Goal: Task Accomplishment & Management: Manage account settings

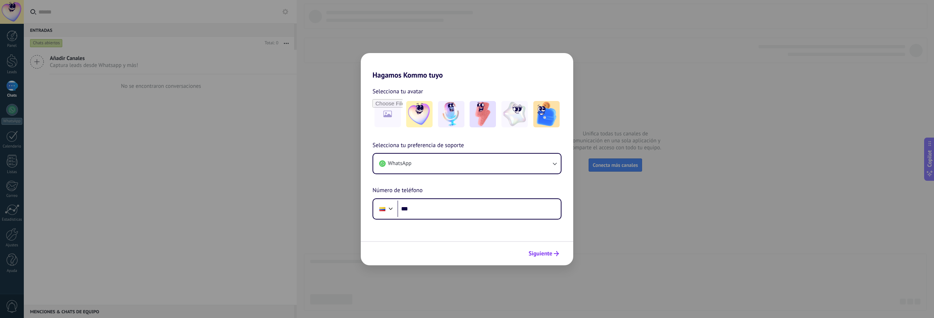
click at [541, 248] on button "Siguiente" at bounding box center [543, 254] width 37 height 12
click at [473, 209] on input "***" at bounding box center [479, 209] width 163 height 17
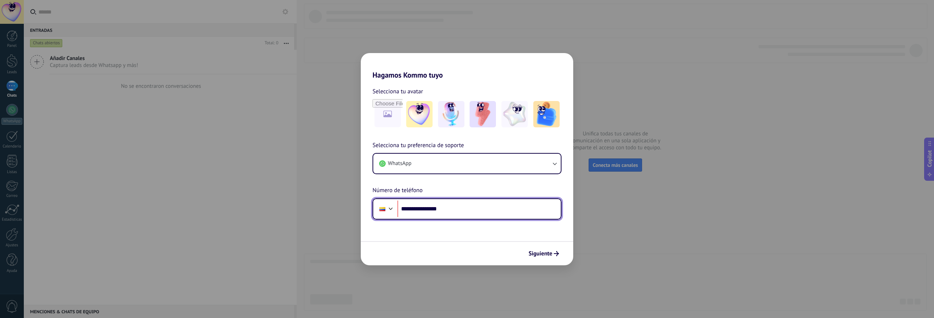
type input "**********"
click at [543, 252] on span "Siguiente" at bounding box center [541, 253] width 24 height 5
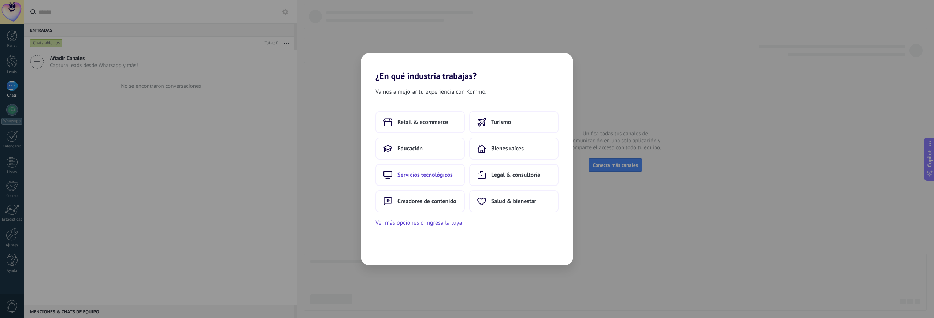
click at [409, 167] on button "Servicios tecnológicos" at bounding box center [420, 175] width 89 height 22
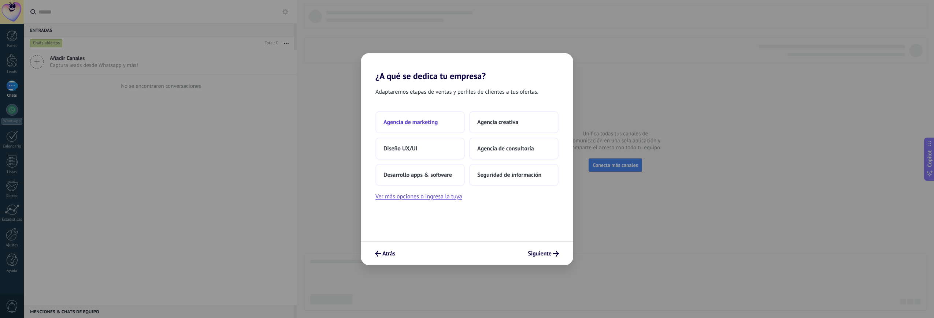
click at [416, 119] on span "Agencia de marketing" at bounding box center [411, 122] width 54 height 7
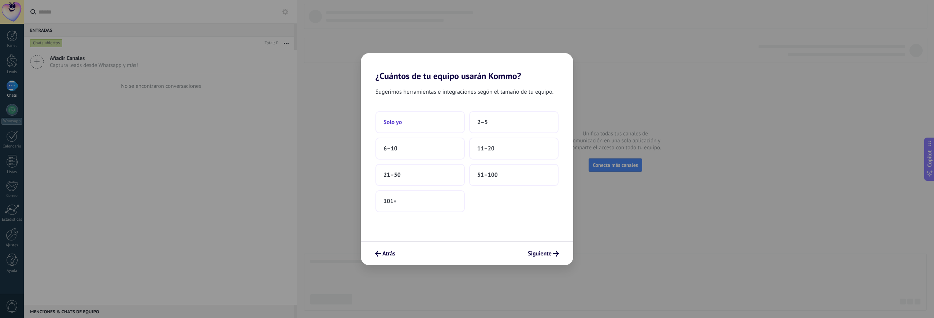
click at [432, 120] on button "Solo yo" at bounding box center [420, 122] width 89 height 22
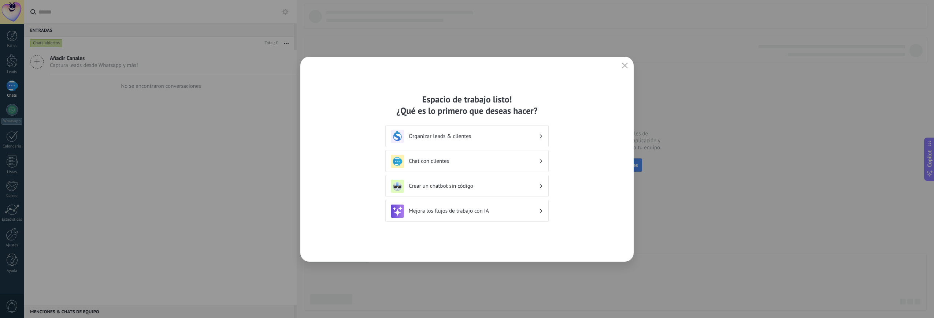
click at [475, 162] on h3 "Chat con clientes" at bounding box center [474, 161] width 130 height 7
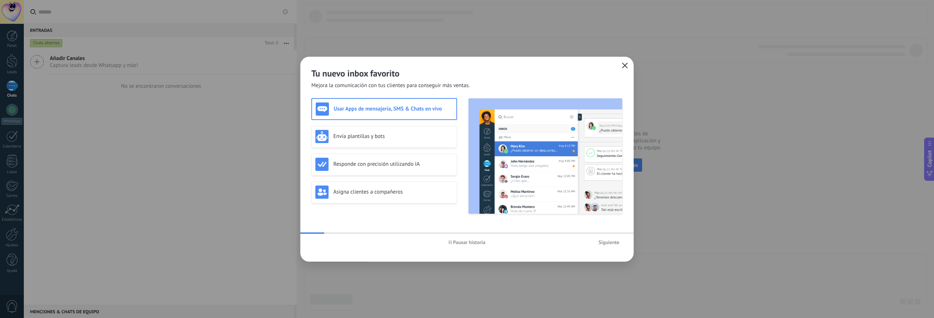
click at [623, 66] on icon "button" at bounding box center [625, 66] width 6 height 6
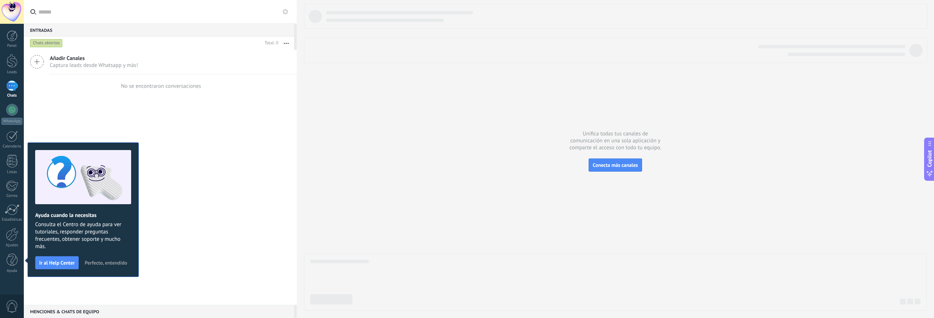
click at [103, 263] on span "Perfecto, entendido" at bounding box center [106, 263] width 43 height 5
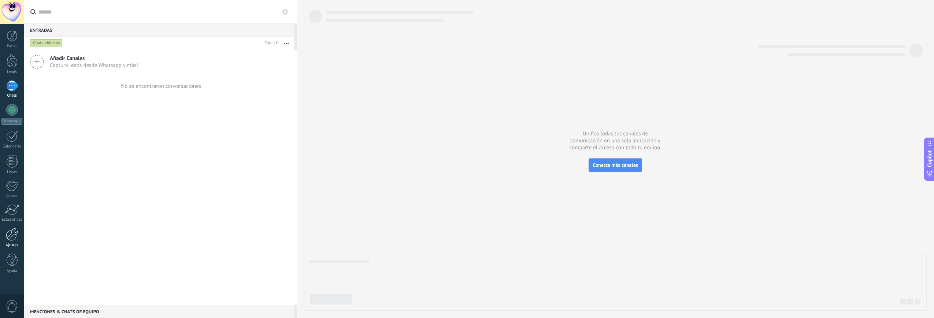
click at [7, 238] on div at bounding box center [12, 234] width 12 height 13
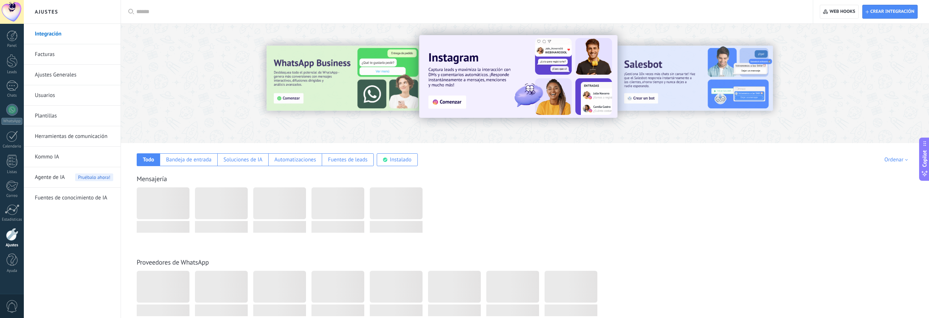
click at [319, 90] on div at bounding box center [345, 83] width 161 height 66
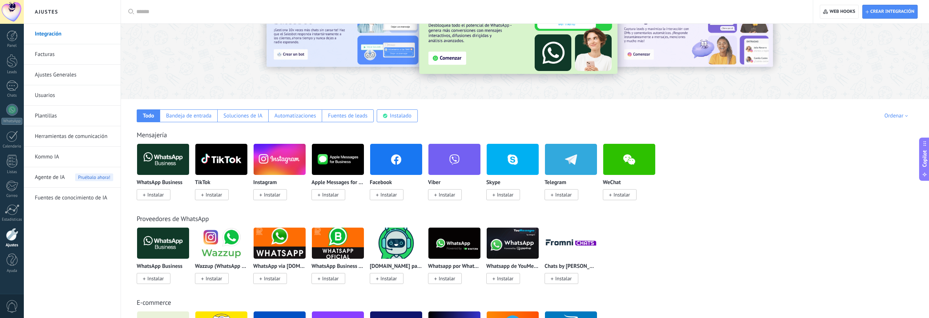
scroll to position [76, 0]
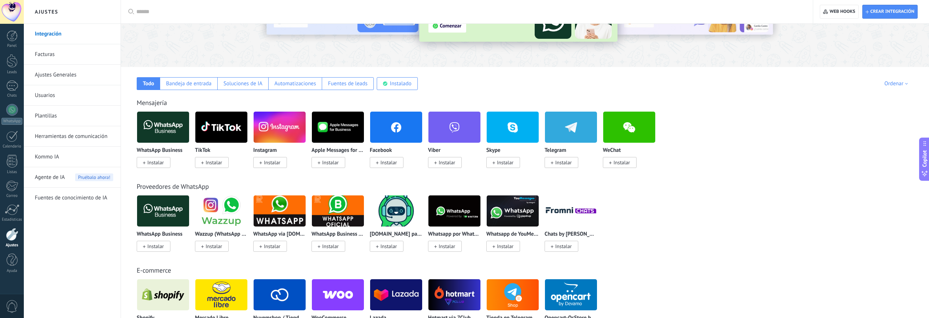
click at [158, 246] on span "Instalar" at bounding box center [155, 246] width 16 height 7
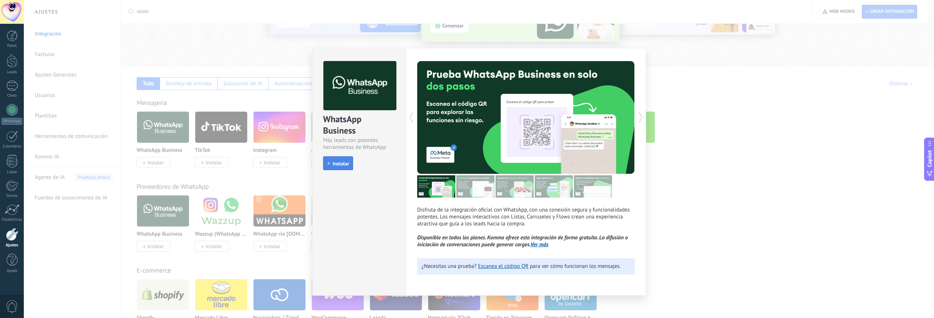
click at [327, 165] on icon "button" at bounding box center [328, 163] width 3 height 3
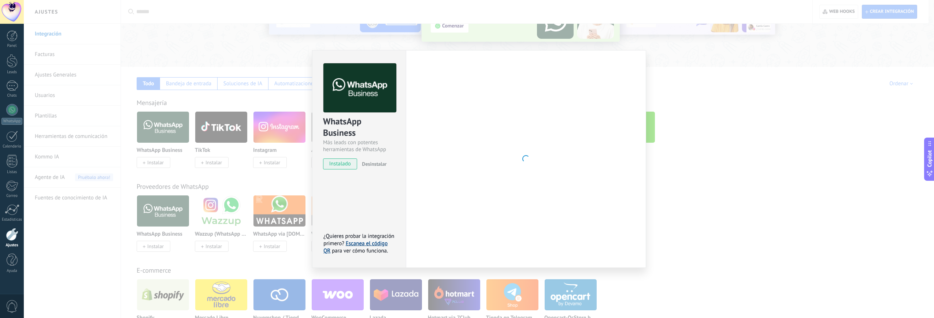
click at [382, 242] on link "Escanea el código QR" at bounding box center [356, 247] width 64 height 14
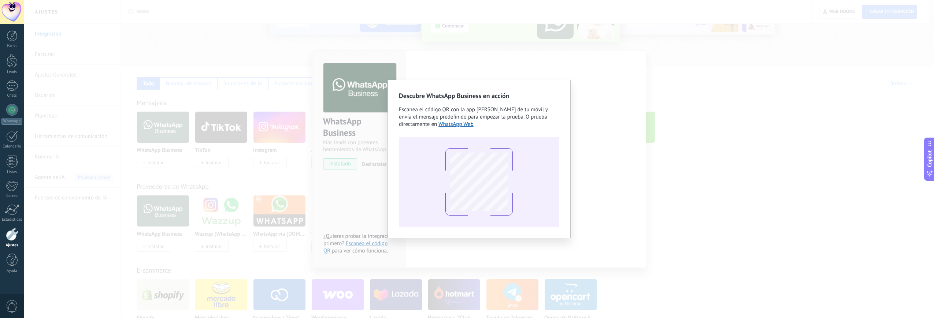
click at [642, 165] on div "Descubre WhatsApp Business en acción Escanea el código QR con la app de cámara …" at bounding box center [479, 159] width 911 height 318
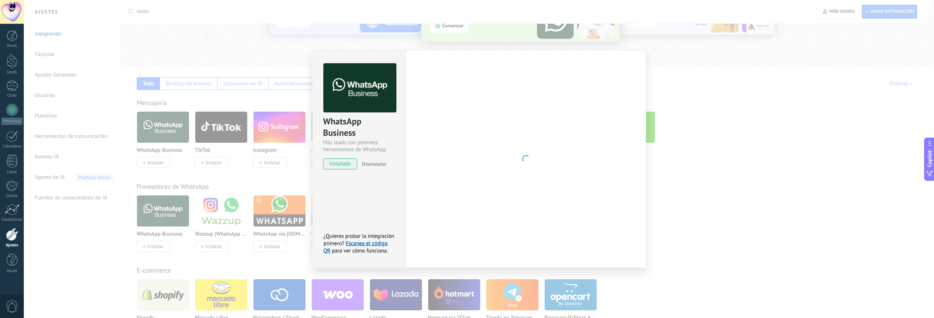
click at [366, 166] on span "Desinstalar" at bounding box center [374, 164] width 25 height 7
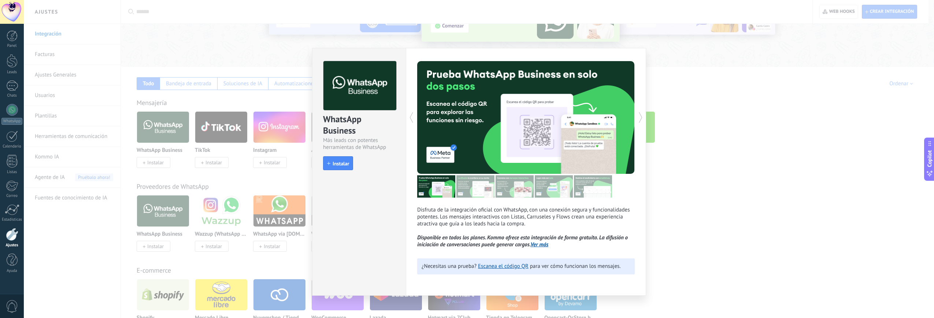
click at [641, 117] on icon at bounding box center [640, 117] width 7 height 15
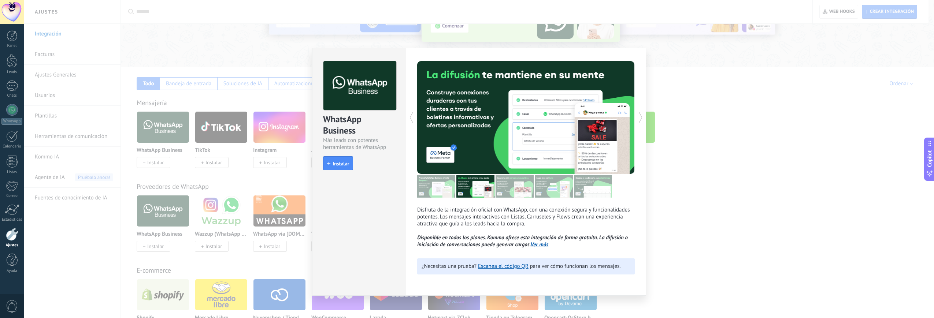
click at [640, 117] on icon at bounding box center [640, 117] width 7 height 15
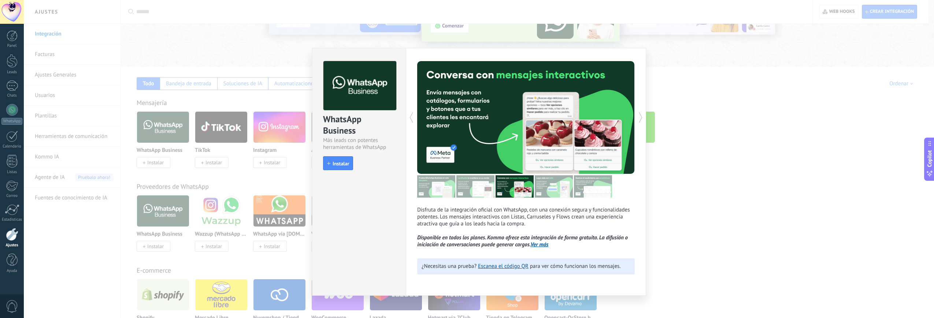
click at [640, 117] on icon at bounding box center [640, 117] width 7 height 15
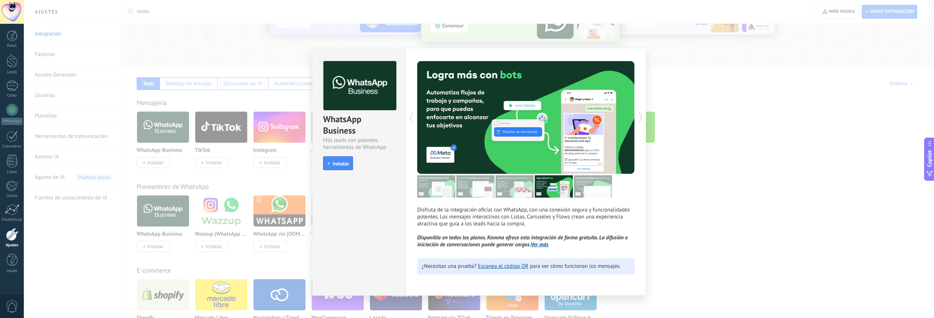
click at [640, 117] on icon at bounding box center [640, 117] width 7 height 15
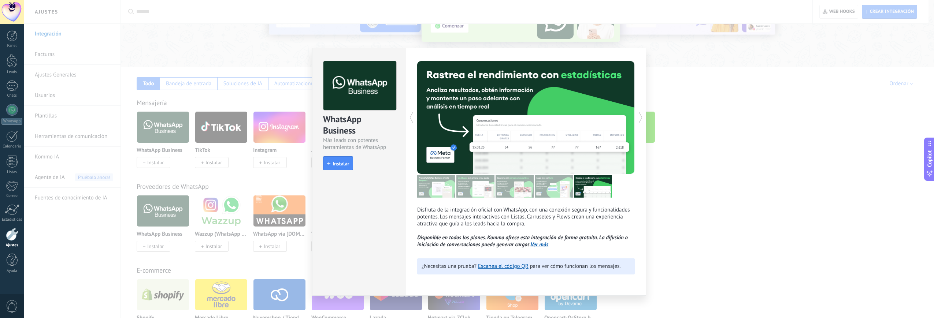
click at [640, 117] on icon at bounding box center [640, 117] width 7 height 15
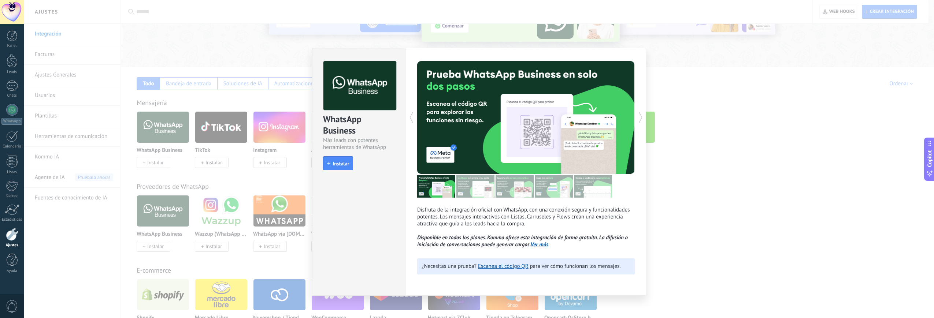
click at [640, 117] on icon at bounding box center [640, 117] width 7 height 15
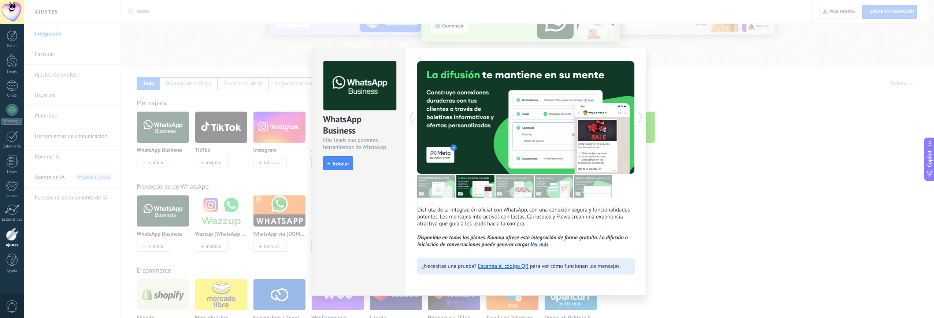
click at [236, 147] on div "WhatsApp Business Más leads con potentes herramientas de WhatsApp install Insta…" at bounding box center [479, 159] width 911 height 318
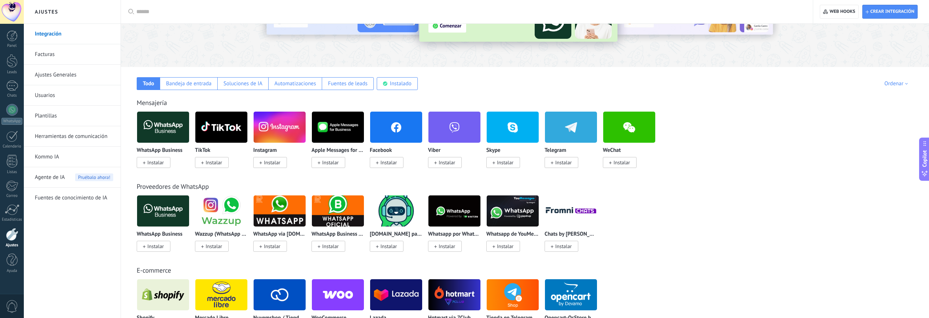
click at [217, 220] on img at bounding box center [221, 211] width 52 height 36
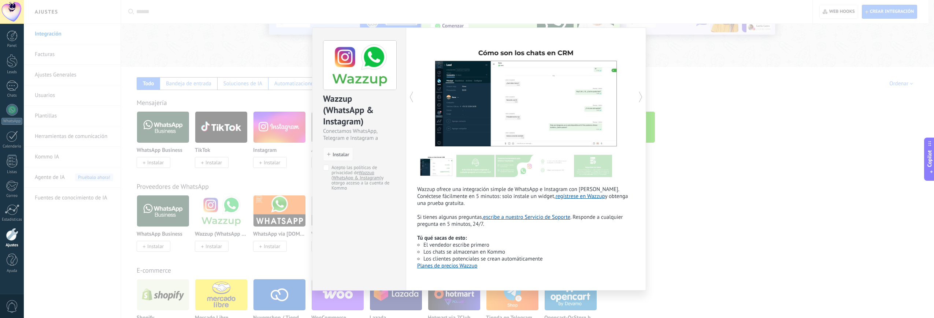
click at [752, 164] on div "Wazzup (WhatsApp & Instagram) Conectamos WhatsApp, Telegram e Instagram a Kommo…" at bounding box center [479, 159] width 911 height 318
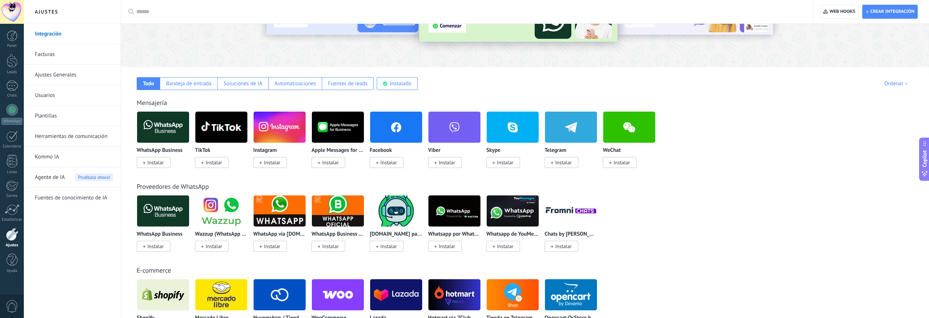
click at [284, 217] on img at bounding box center [280, 211] width 52 height 36
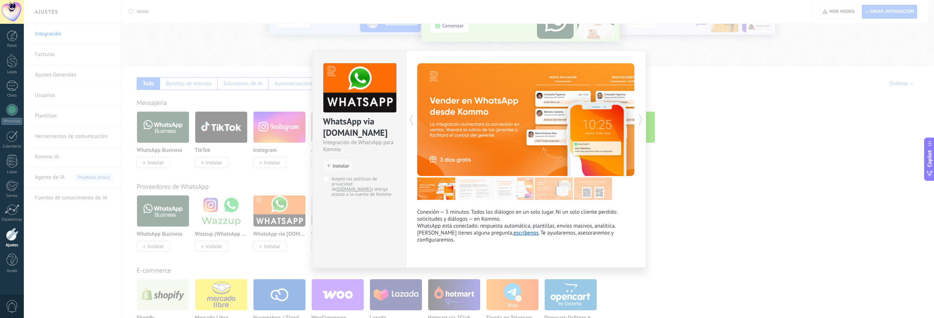
click at [339, 161] on button "Instalar" at bounding box center [338, 166] width 30 height 14
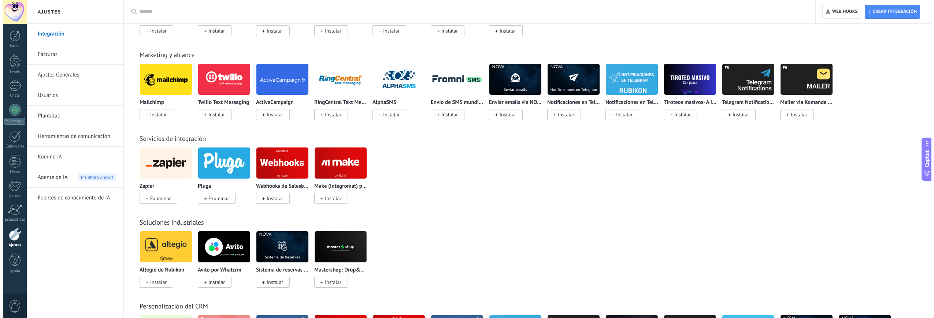
scroll to position [1047, 0]
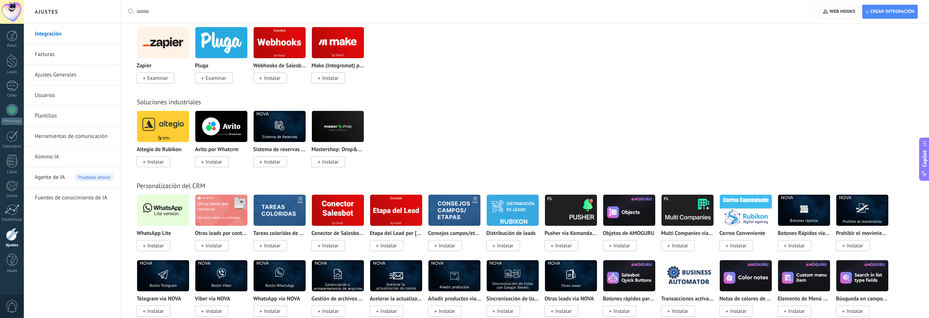
click at [161, 214] on img at bounding box center [163, 211] width 52 height 36
click at [165, 246] on span "Instalar" at bounding box center [154, 245] width 34 height 11
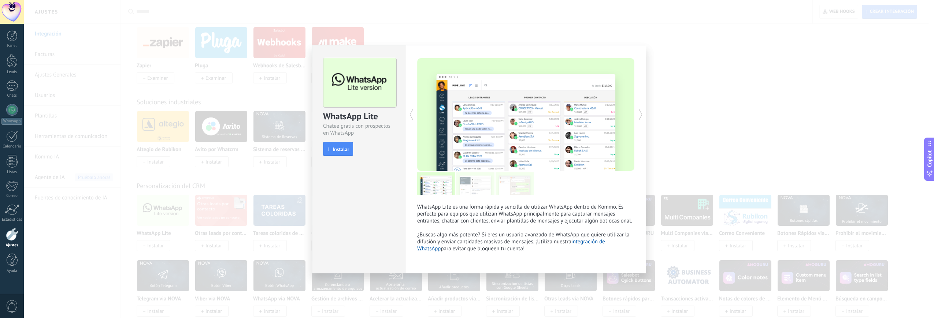
click at [343, 161] on div "WhatsApp Lite Chatee gratis con prospectos en WhatsApp install Instalar" at bounding box center [359, 103] width 93 height 117
click at [343, 156] on div "WhatsApp Lite Chatee gratis con prospectos en WhatsApp install Instalar" at bounding box center [359, 103] width 93 height 117
click at [344, 145] on button "Instalar" at bounding box center [338, 149] width 30 height 14
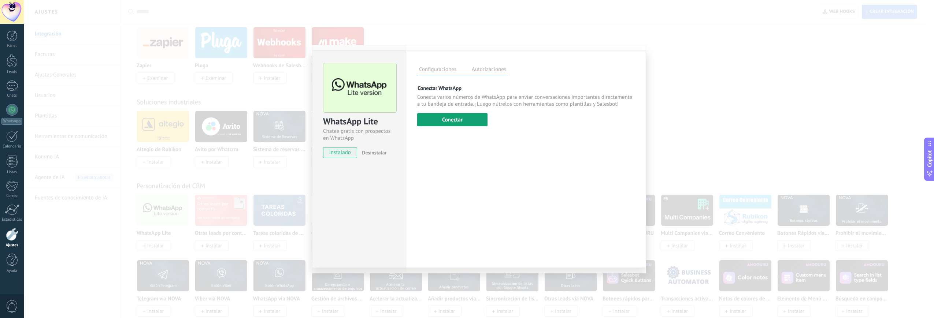
click at [465, 115] on button "Conectar" at bounding box center [452, 119] width 70 height 13
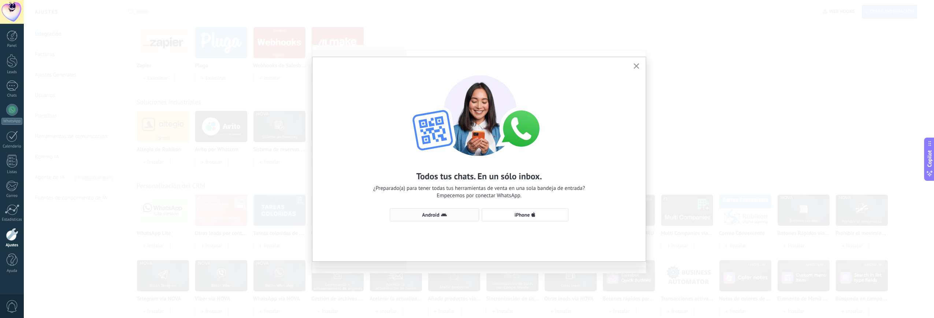
click at [418, 216] on span "Android" at bounding box center [434, 215] width 81 height 6
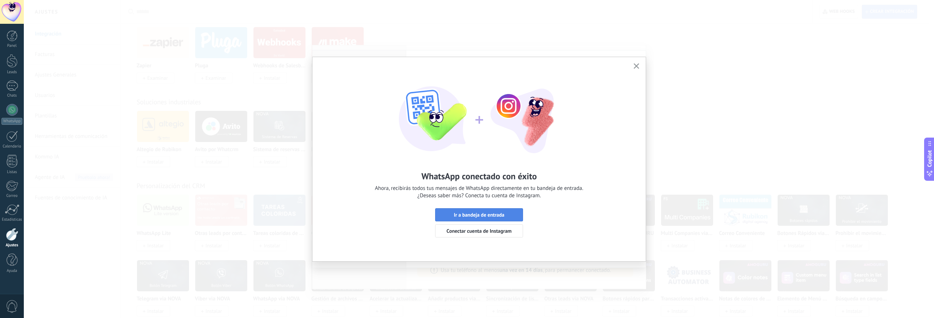
click at [466, 215] on span "Ir a bandeja de entrada" at bounding box center [479, 215] width 51 height 5
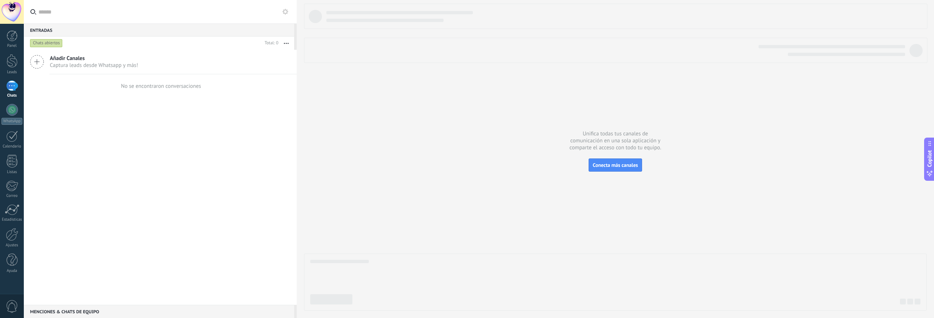
click at [603, 114] on div at bounding box center [615, 157] width 623 height 307
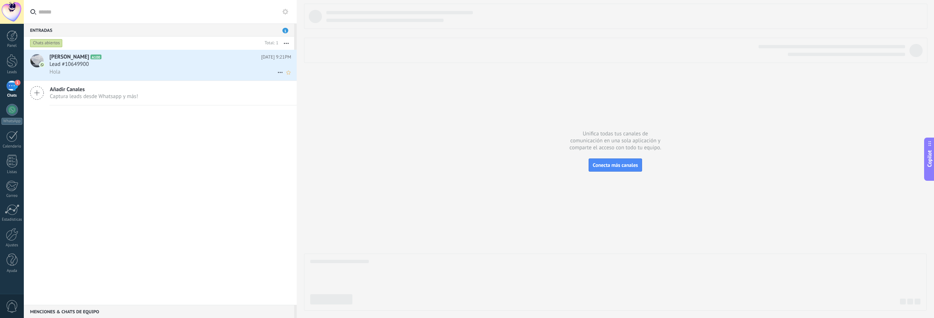
click at [204, 58] on h2 "Eric Daniel Viloria A100" at bounding box center [155, 57] width 212 height 7
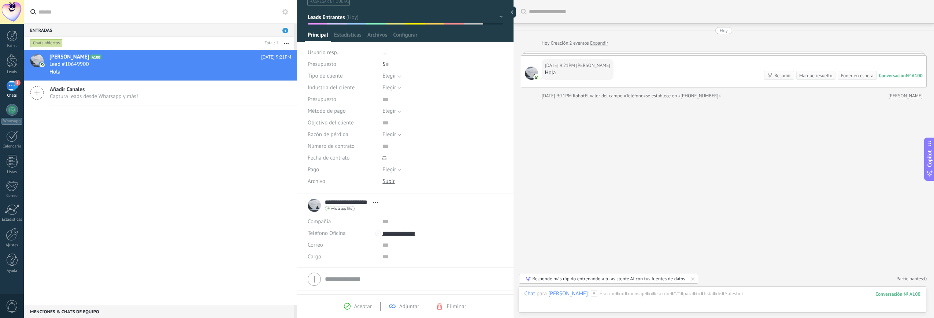
scroll to position [47, 0]
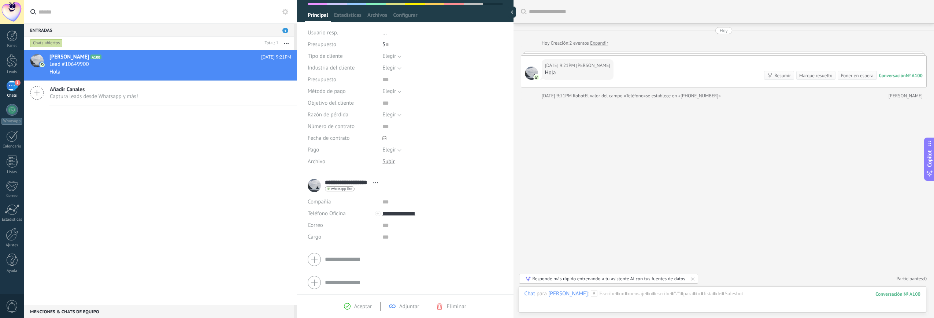
click at [348, 189] on span "whatsapp lite" at bounding box center [341, 189] width 21 height 4
click at [525, 174] on div at bounding box center [467, 159] width 934 height 318
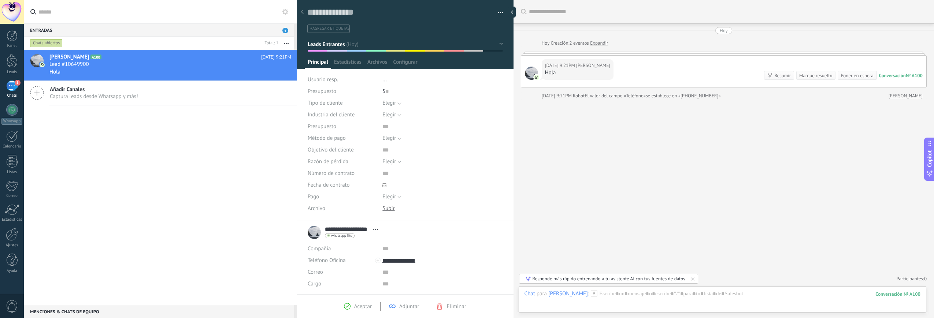
click at [161, 127] on div "Eric Daniel Viloria A100 Hoy 9:21PM Lead #10649900 Hola Añadir Canales Captura …" at bounding box center [160, 177] width 273 height 255
click at [173, 102] on div "Añadir Canales Captura leads desde Whatsapp y más!" at bounding box center [160, 93] width 273 height 25
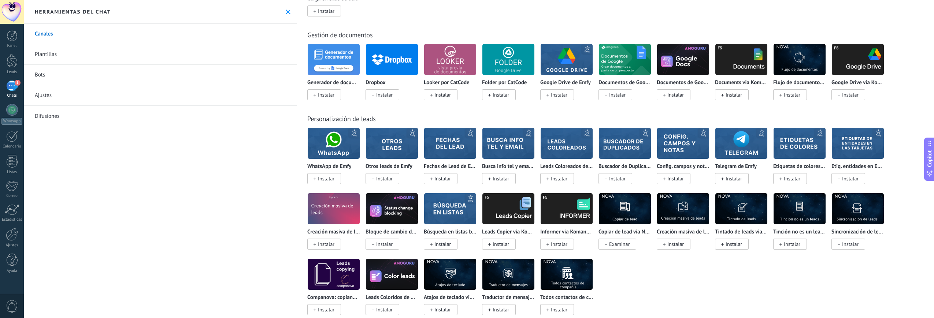
scroll to position [1728, 0]
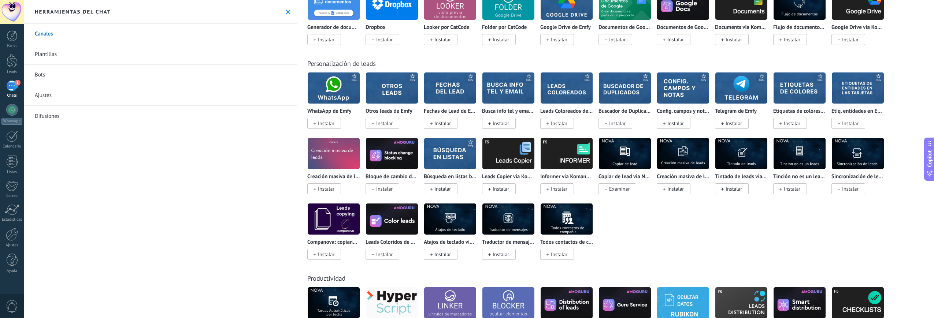
click at [18, 84] on span "1" at bounding box center [18, 83] width 6 height 6
click at [290, 8] on div "Herramientas del chat" at bounding box center [160, 12] width 273 height 24
click at [280, 14] on div "Herramientas del chat" at bounding box center [160, 12] width 273 height 24
click at [352, 89] on img at bounding box center [334, 88] width 52 height 36
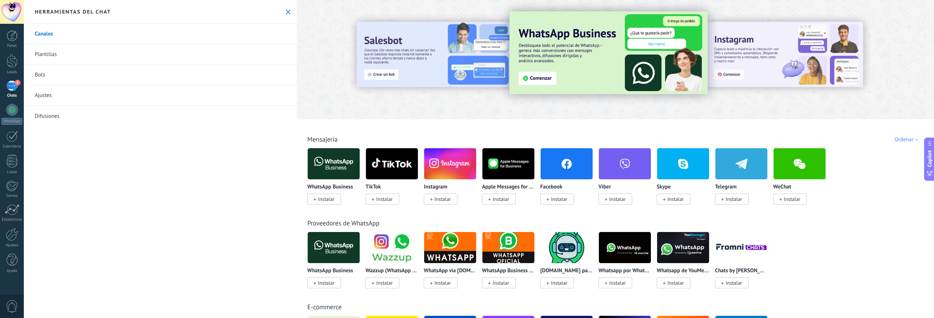
click at [379, 242] on img at bounding box center [392, 248] width 52 height 36
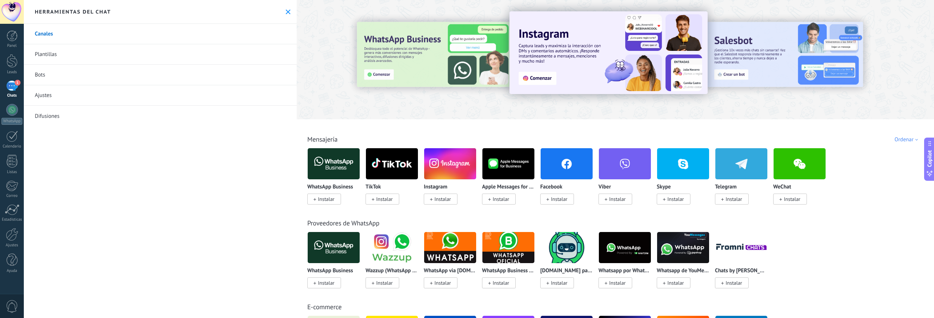
click at [185, 207] on div "Canales Plantillas Bots Ajustes Difusiones" at bounding box center [160, 171] width 273 height 295
click at [24, 88] on link "Ajustes" at bounding box center [160, 95] width 273 height 21
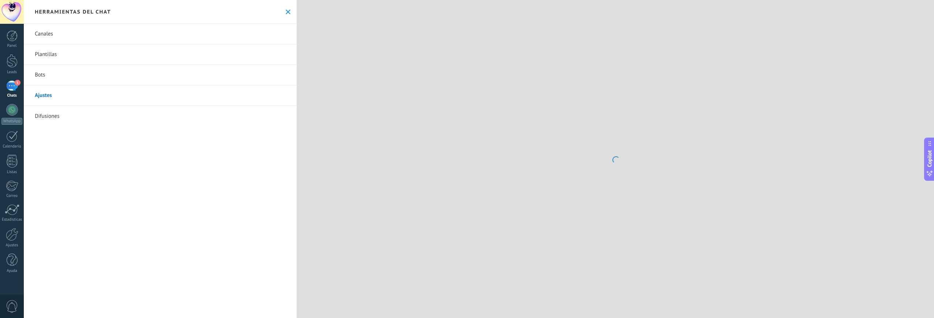
click at [17, 86] on div "1" at bounding box center [12, 86] width 12 height 11
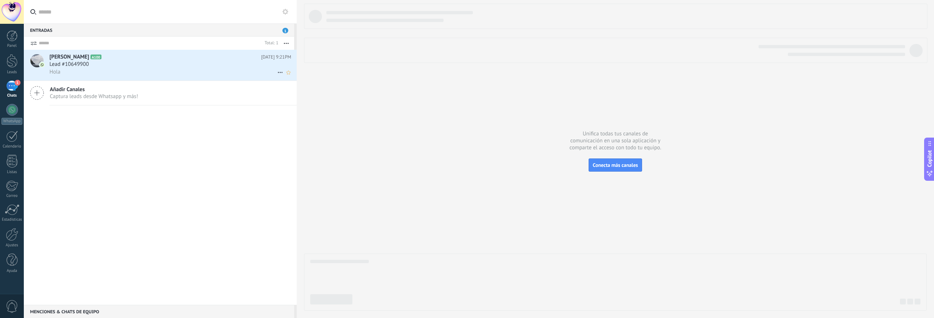
click at [145, 56] on h2 "Eric Daniel Viloria A100" at bounding box center [155, 57] width 212 height 7
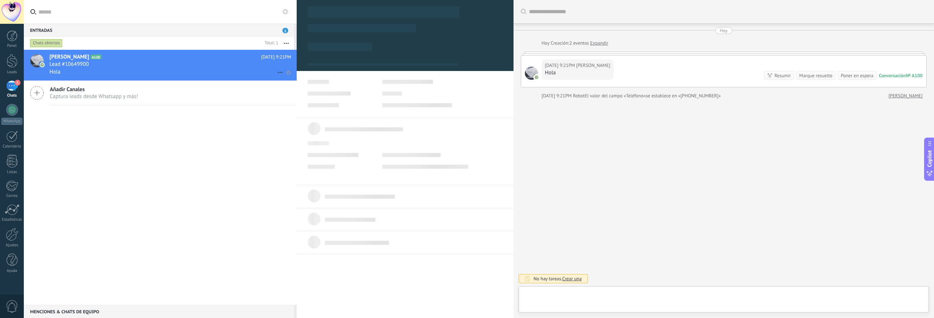
type textarea "**********"
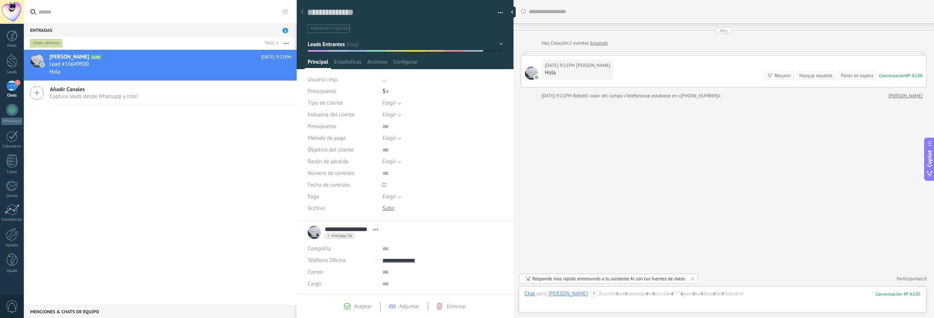
scroll to position [47, 0]
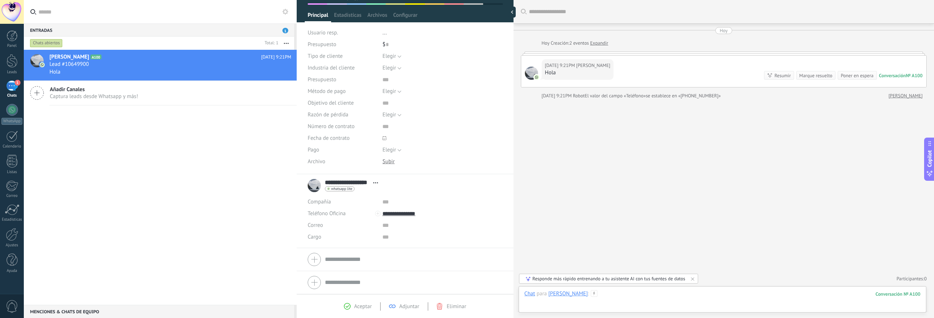
click at [743, 292] on div at bounding box center [723, 302] width 396 height 22
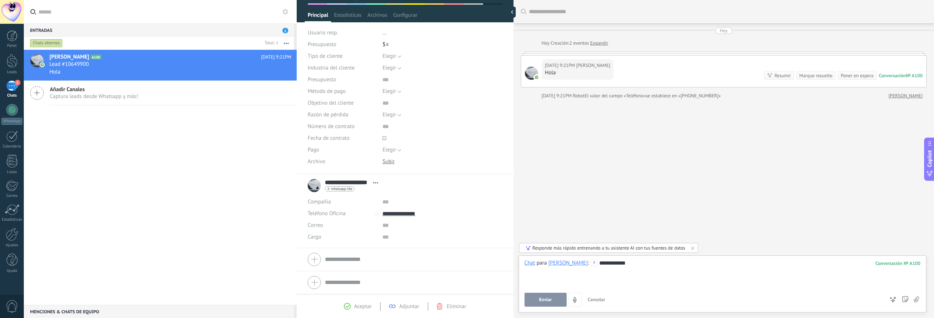
click at [559, 299] on button "Enviar" at bounding box center [546, 300] width 42 height 14
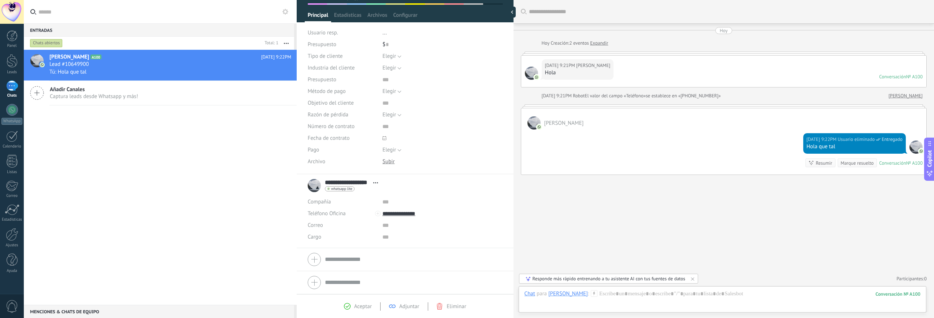
click at [56, 152] on div "Eric Daniel Viloria A100 Hoy 9:22PM Lead #10649900 Tú: Hola que tal Añadir Cana…" at bounding box center [160, 177] width 273 height 255
click at [14, 115] on div at bounding box center [12, 110] width 12 height 12
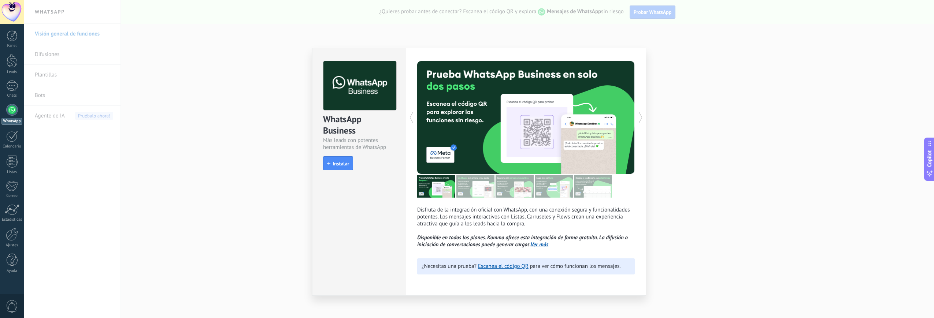
click at [714, 195] on div "WhatsApp Business Más leads con potentes herramientas de WhatsApp install Insta…" at bounding box center [479, 159] width 911 height 318
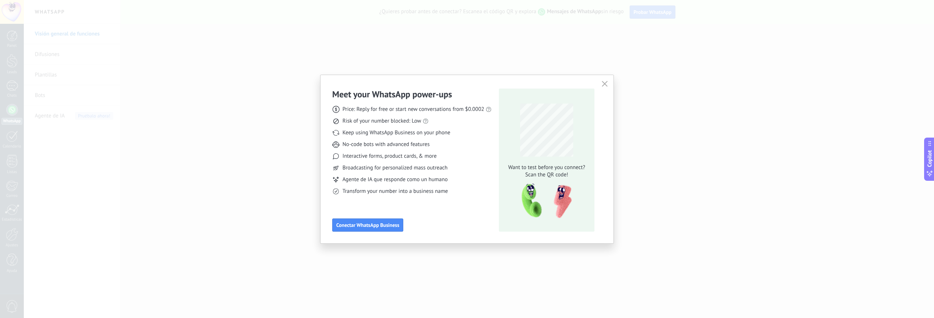
click at [621, 87] on div "Meet your WhatsApp power‑ups Price: Reply for free or start new conversations f…" at bounding box center [467, 159] width 934 height 318
click at [604, 86] on icon "button" at bounding box center [605, 84] width 6 height 6
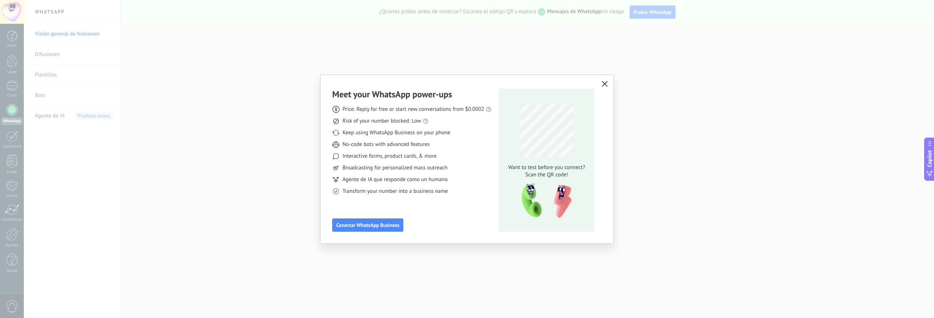
click at [608, 83] on button "button" at bounding box center [605, 84] width 10 height 10
click at [608, 82] on button "button" at bounding box center [605, 84] width 10 height 10
click at [609, 83] on button "button" at bounding box center [605, 84] width 10 height 10
click at [604, 85] on icon "button" at bounding box center [605, 84] width 6 height 6
click at [606, 83] on use "button" at bounding box center [604, 83] width 5 height 5
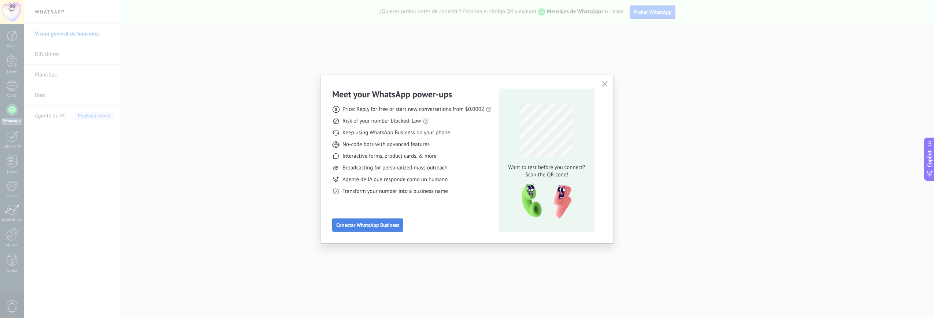
click at [353, 228] on span "Conectar WhatsApp Business" at bounding box center [367, 225] width 63 height 5
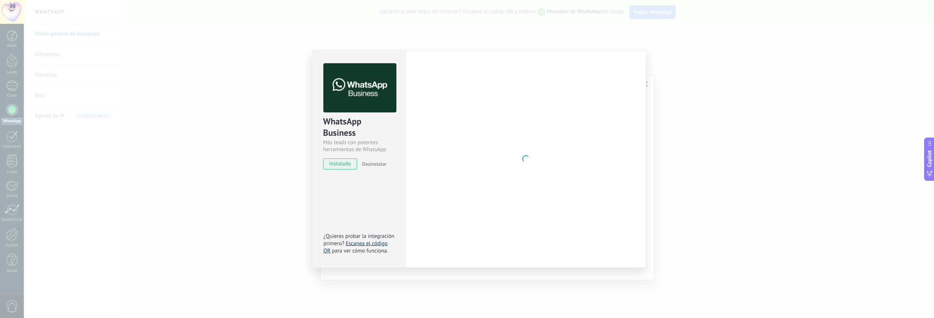
click at [372, 246] on link "Escanea el código QR" at bounding box center [356, 247] width 64 height 14
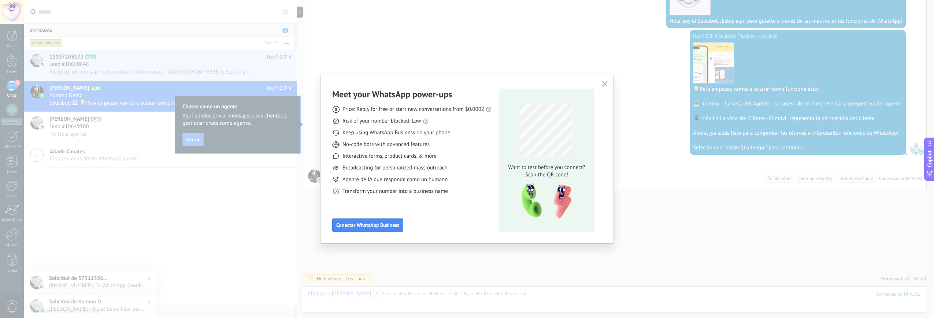
scroll to position [223, 0]
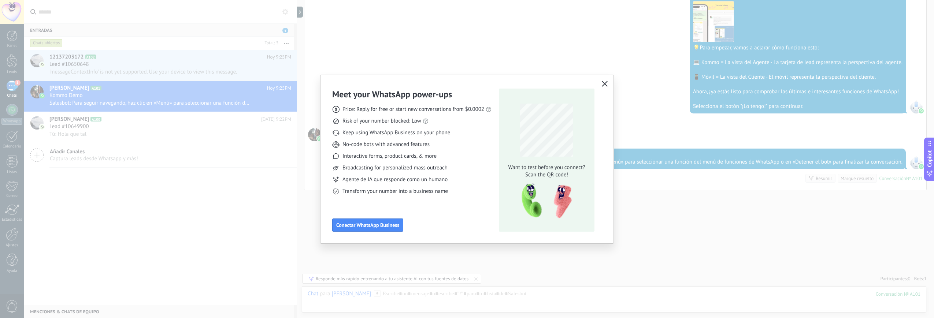
click at [607, 86] on use "button" at bounding box center [604, 83] width 5 height 5
click at [606, 85] on icon "button" at bounding box center [605, 84] width 6 height 6
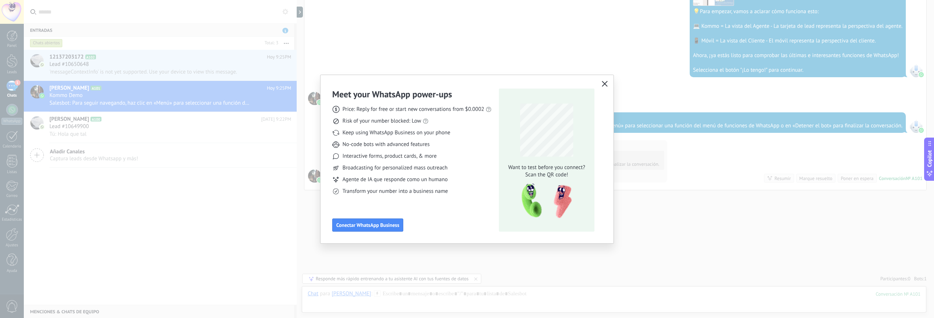
scroll to position [315, 0]
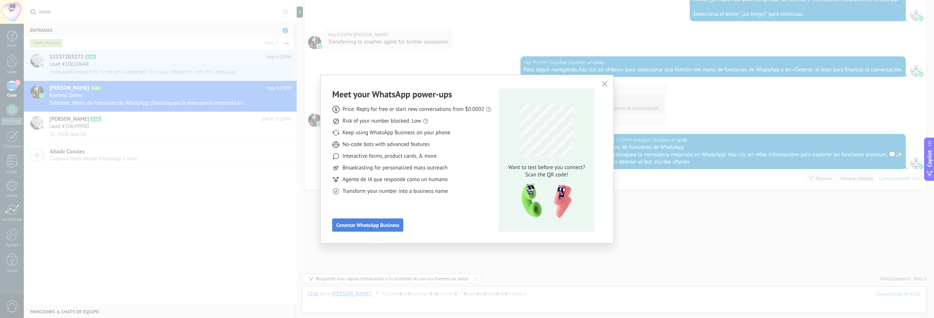
click at [379, 225] on span "Conectar WhatsApp Business" at bounding box center [367, 225] width 63 height 5
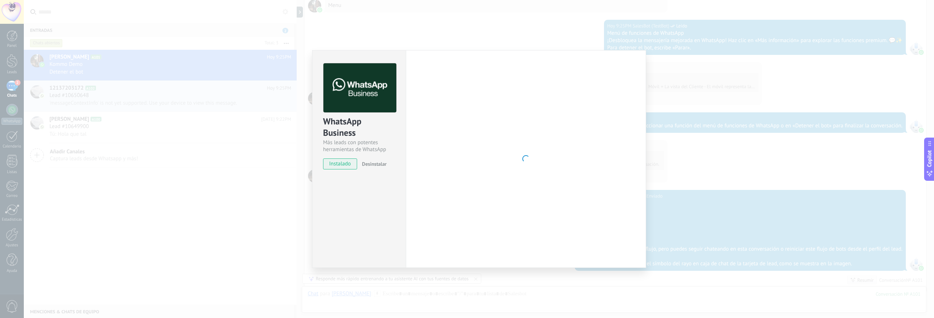
scroll to position [543, 0]
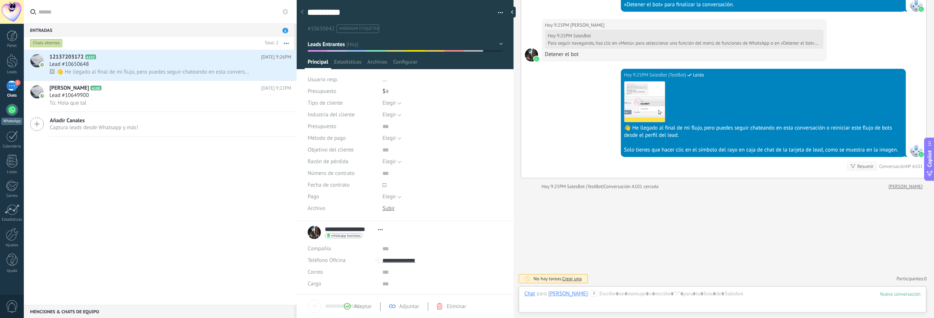
click at [12, 111] on div at bounding box center [12, 110] width 12 height 12
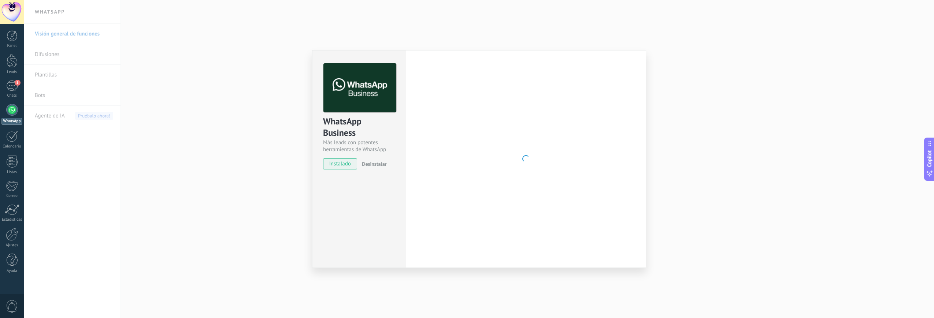
click at [78, 138] on div "WhatsApp Business Más leads con potentes herramientas de WhatsApp instalado Des…" at bounding box center [479, 159] width 911 height 318
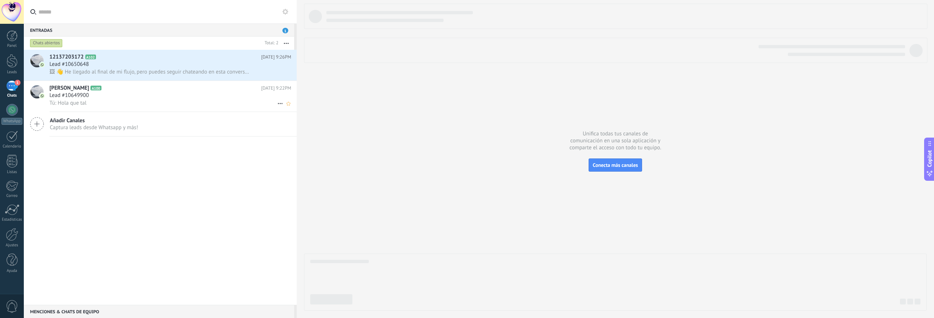
click at [91, 103] on div "Tú: Hola que tal" at bounding box center [170, 103] width 242 height 8
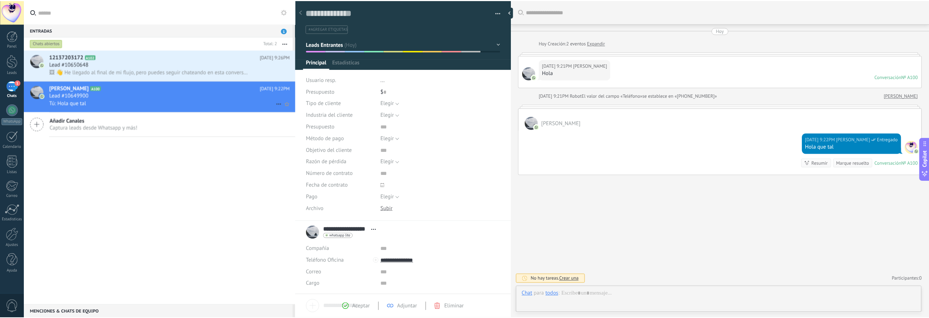
scroll to position [11, 0]
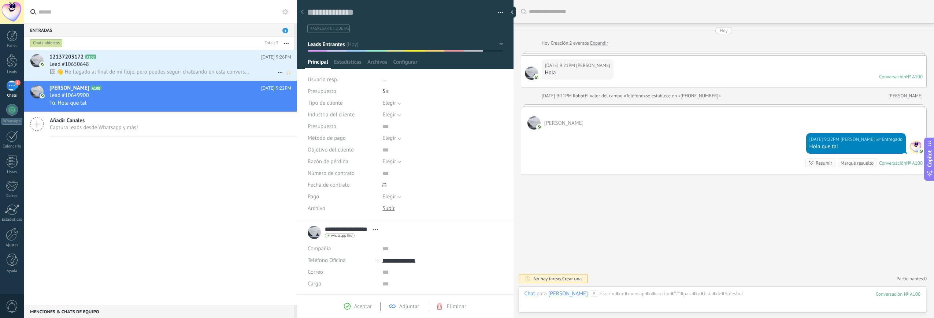
click at [276, 71] on icon at bounding box center [280, 72] width 9 height 9
click at [236, 172] on div at bounding box center [467, 159] width 934 height 318
click at [12, 144] on div "Calendario" at bounding box center [11, 146] width 21 height 5
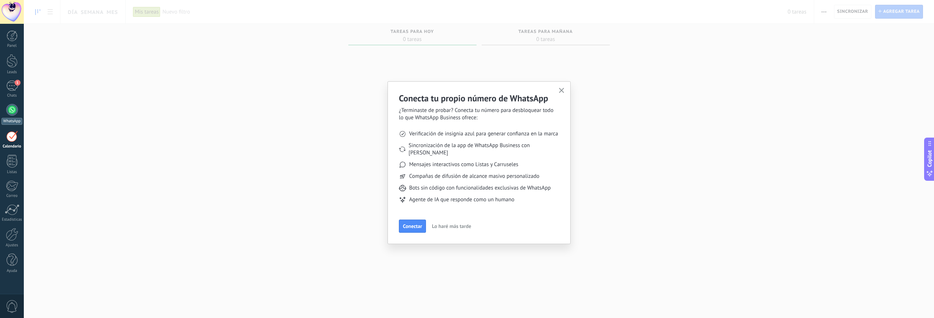
click at [11, 122] on div "WhatsApp" at bounding box center [11, 121] width 21 height 7
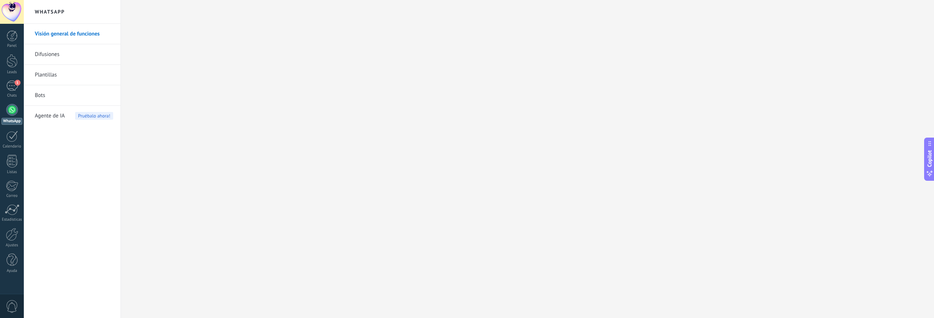
click at [55, 94] on link "Bots" at bounding box center [74, 95] width 78 height 21
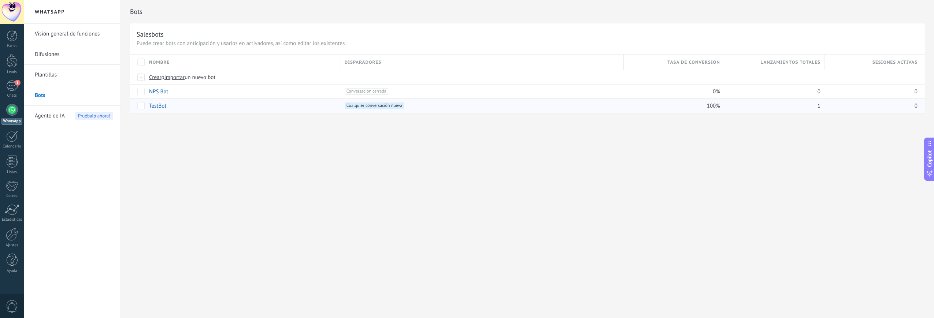
click at [154, 105] on link "TestBot" at bounding box center [157, 106] width 17 height 7
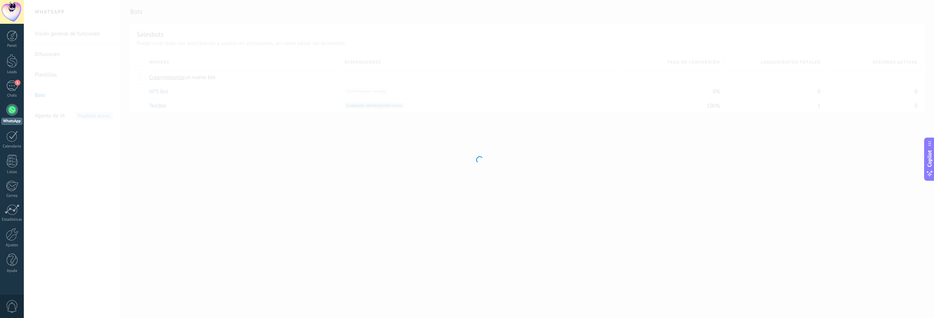
type input "*******"
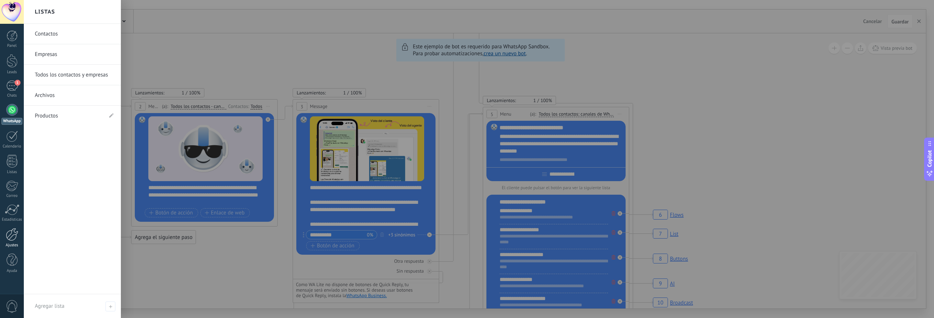
click at [12, 242] on link "Ajustes" at bounding box center [12, 238] width 24 height 20
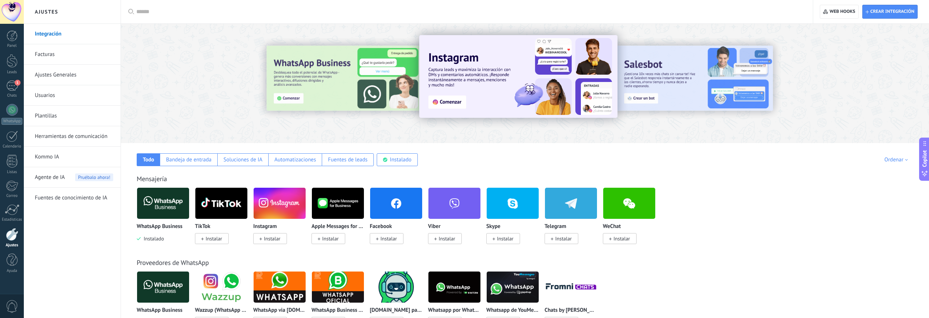
click at [66, 139] on link "Herramientas de comunicación" at bounding box center [74, 136] width 78 height 21
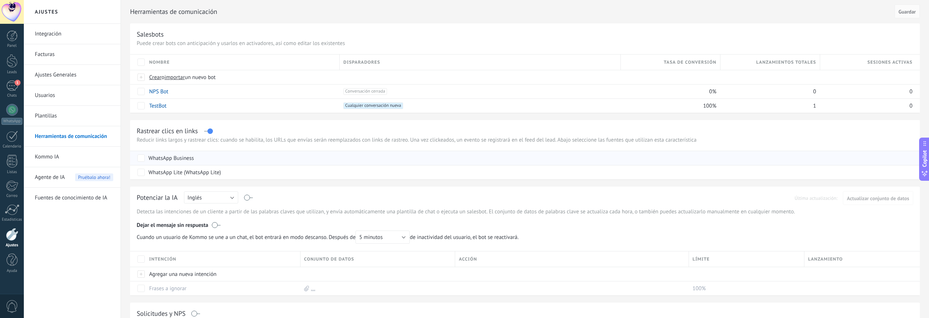
click at [148, 158] on div "WhatsApp Business" at bounding box center [170, 158] width 45 height 7
drag, startPoint x: 250, startPoint y: 175, endPoint x: 142, endPoint y: 183, distance: 108.0
click at [142, 183] on div "Herramientas de comunicación Cancelar Guardar Salesbots Puede crear bots con an…" at bounding box center [525, 260] width 808 height 521
click at [67, 41] on link "Integración" at bounding box center [74, 34] width 78 height 21
click at [79, 36] on link "Integración" at bounding box center [74, 34] width 78 height 21
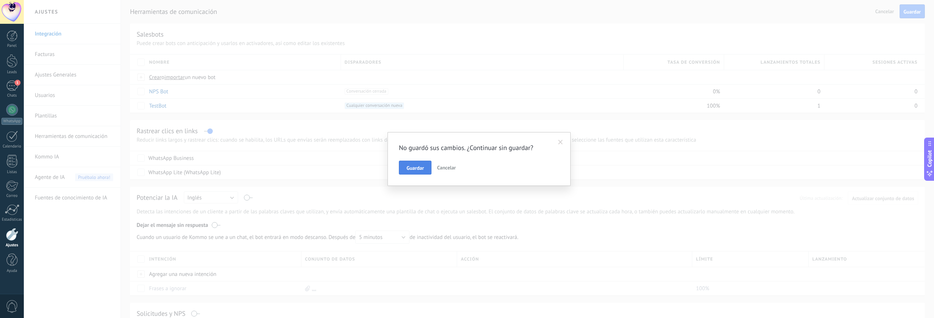
click at [417, 170] on span "Guardar" at bounding box center [415, 168] width 17 height 5
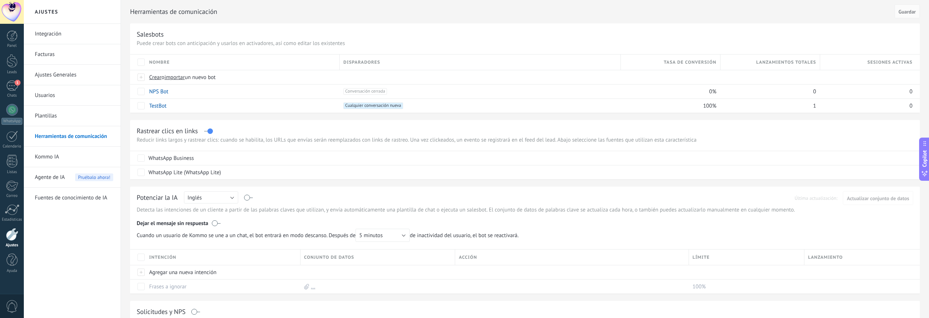
click at [62, 36] on link "Integración" at bounding box center [74, 34] width 78 height 21
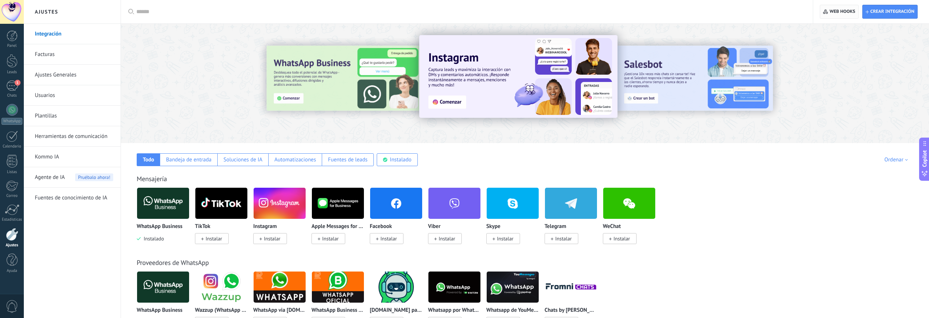
click at [838, 8] on span "Web hooks 0" at bounding box center [839, 11] width 32 height 13
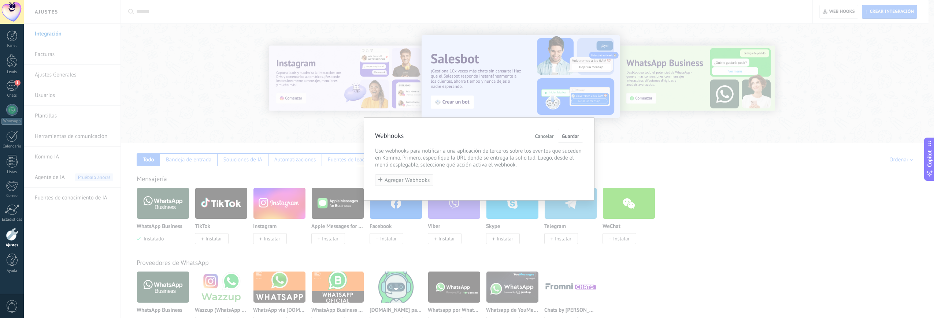
click at [415, 183] on span "Agregar Webhooks" at bounding box center [407, 180] width 45 height 5
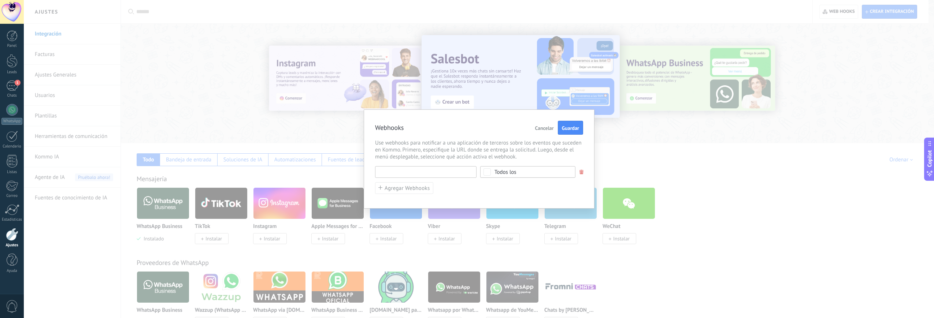
click at [424, 172] on input "text" at bounding box center [426, 172] width 102 height 12
click at [499, 175] on div "******** URL inválida Seleccionar todo Lead agregado Contacto agregado Compañía…" at bounding box center [479, 172] width 208 height 12
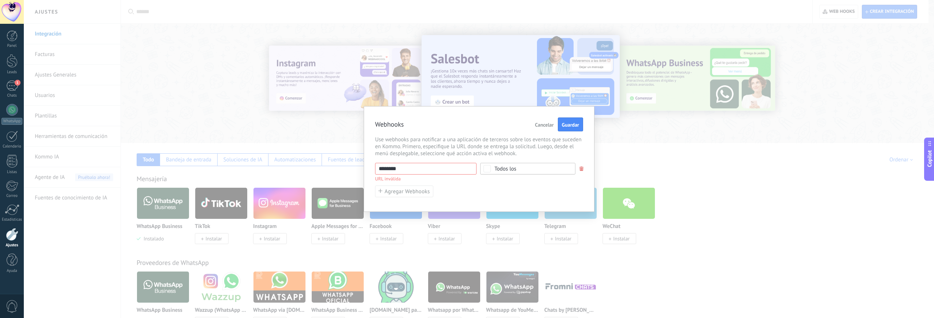
click at [501, 170] on div "Todos los" at bounding box center [506, 168] width 22 height 5
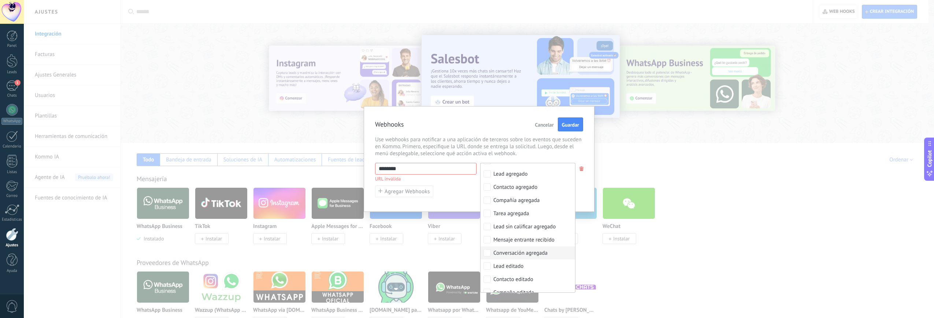
scroll to position [14, 0]
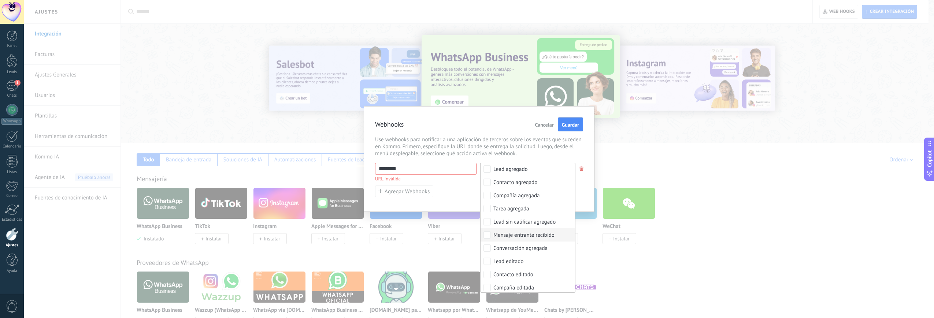
click at [530, 235] on div "Mensaje entrante recibido" at bounding box center [524, 235] width 61 height 7
click at [453, 183] on div "******** URL inválida Ninguno Lead agregado Contacto agregado Compañía agregada…" at bounding box center [479, 180] width 208 height 35
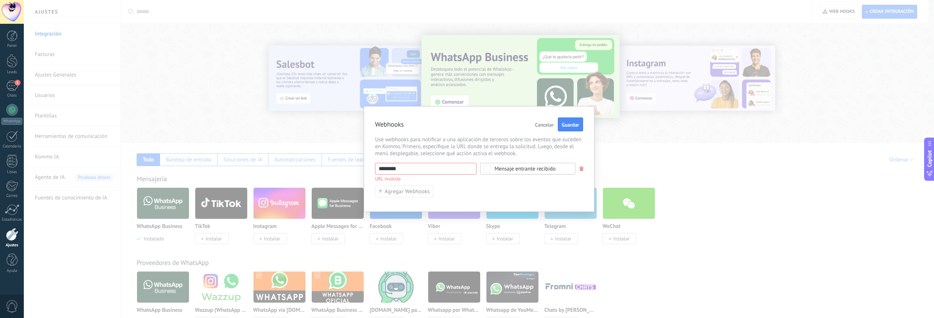
click at [515, 168] on div "Mensaje entrante recibido" at bounding box center [525, 168] width 61 height 5
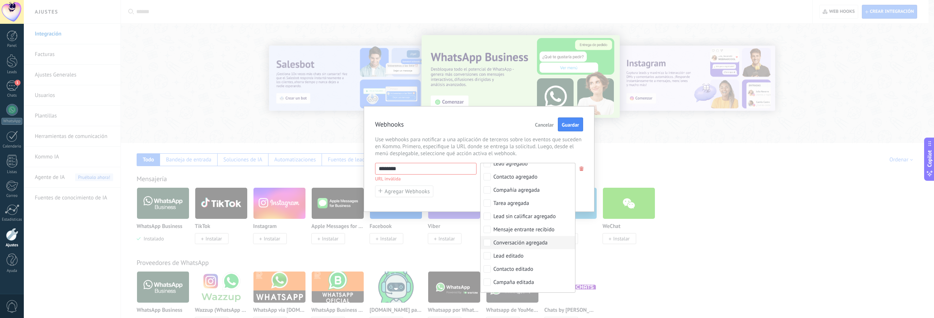
scroll to position [0, 0]
click at [435, 178] on p "URL inválida" at bounding box center [426, 178] width 102 height 7
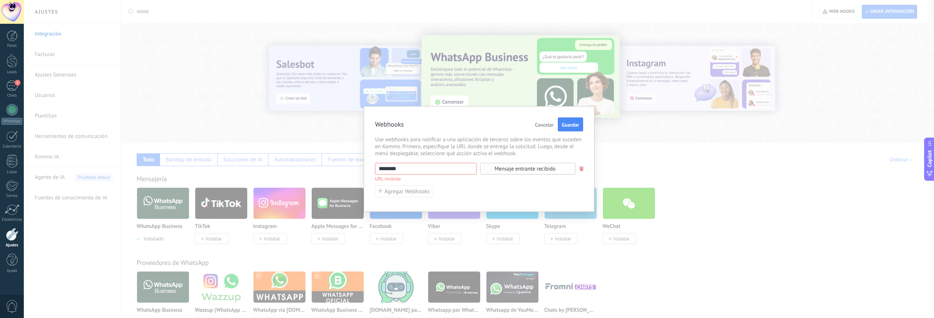
click at [439, 170] on input "********" at bounding box center [426, 169] width 102 height 12
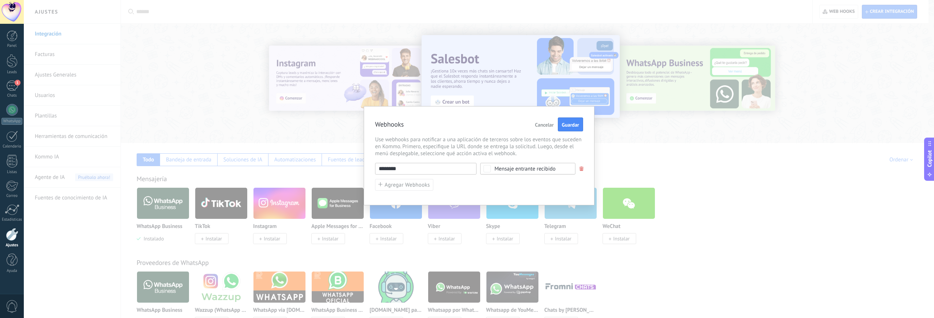
paste input "**********"
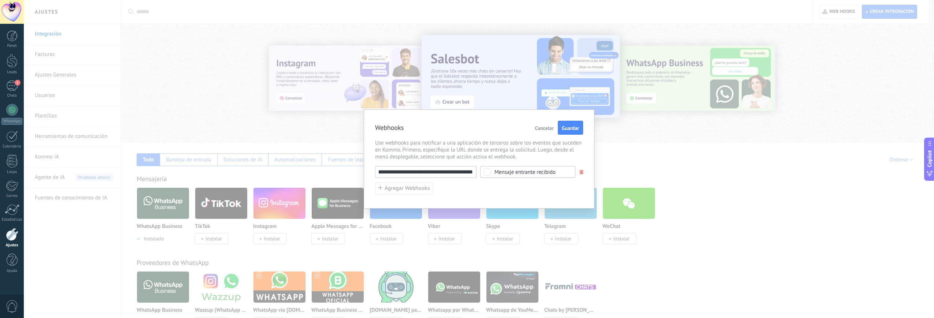
type input "**********"
click at [506, 181] on div "**********" at bounding box center [479, 180] width 208 height 28
click at [572, 126] on span "Guardar" at bounding box center [570, 128] width 17 height 5
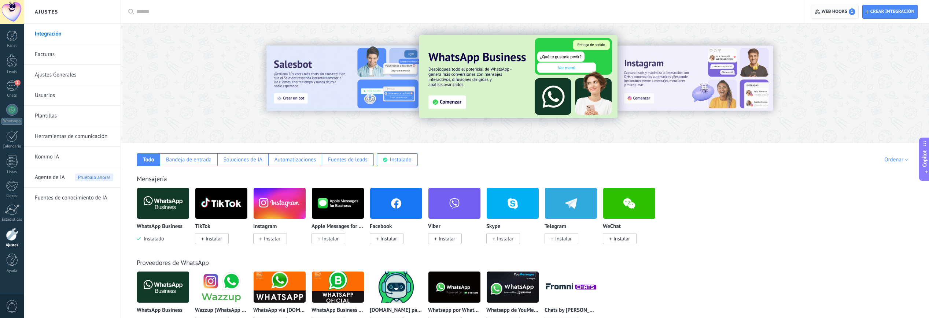
click at [822, 16] on span "Web hooks 1" at bounding box center [835, 11] width 40 height 13
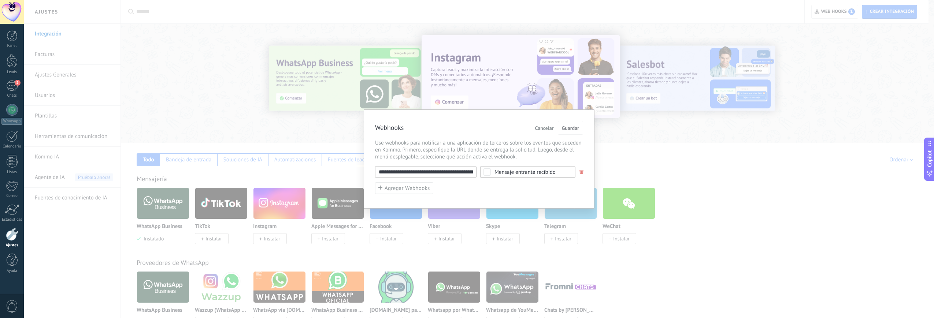
click at [531, 173] on div "Mensaje entrante recibido" at bounding box center [525, 172] width 61 height 5
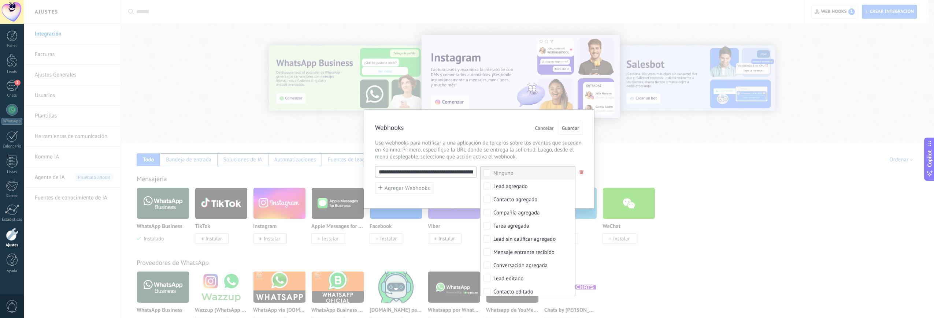
click at [535, 151] on span "Use webhooks para notificar a una aplicación de terceros sobre los eventos que …" at bounding box center [479, 150] width 208 height 21
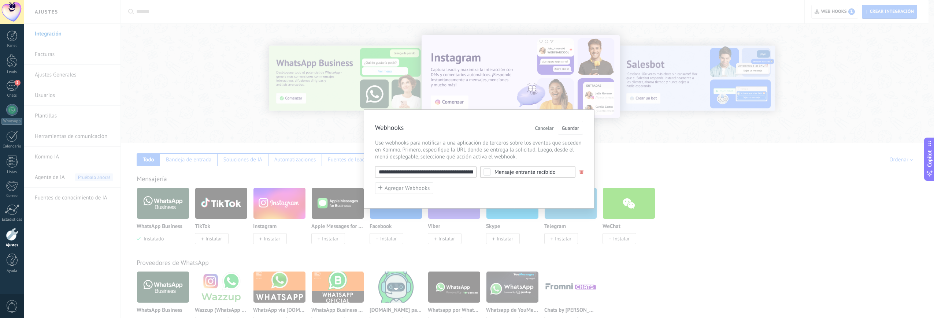
click at [424, 168] on input "**********" at bounding box center [426, 172] width 102 height 12
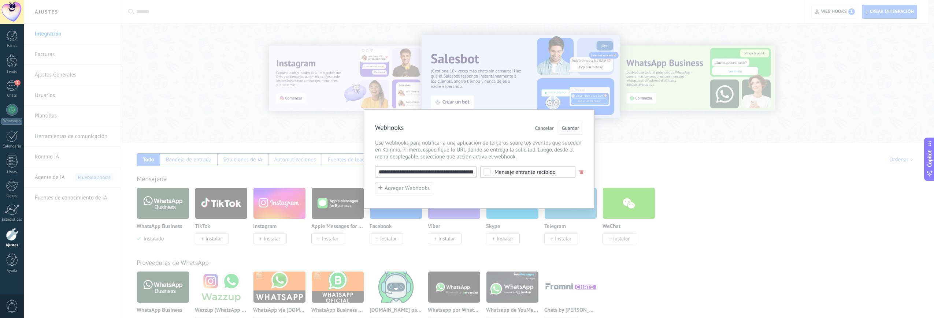
drag, startPoint x: 419, startPoint y: 171, endPoint x: 508, endPoint y: 178, distance: 89.3
click at [508, 178] on div "**********" at bounding box center [479, 180] width 208 height 28
drag, startPoint x: 419, startPoint y: 170, endPoint x: 547, endPoint y: 177, distance: 127.7
click at [547, 177] on div "**********" at bounding box center [479, 172] width 208 height 12
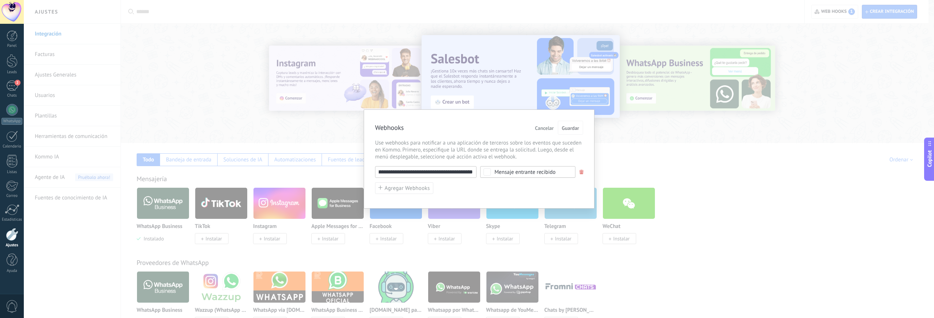
scroll to position [0, 0]
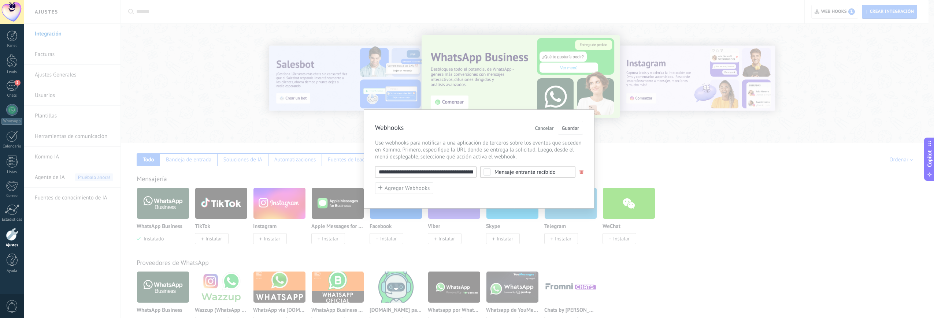
click at [402, 174] on input "**********" at bounding box center [426, 172] width 102 height 12
click at [432, 171] on input "**********" at bounding box center [426, 172] width 102 height 12
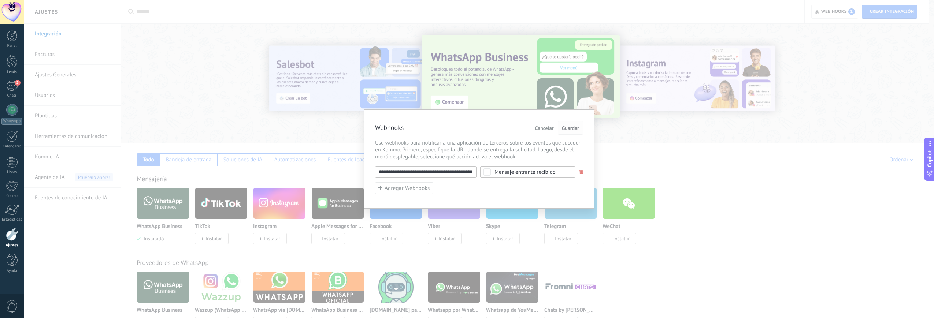
scroll to position [0, 0]
click at [573, 129] on span "Guardar" at bounding box center [570, 128] width 17 height 5
click at [512, 167] on div "Mensaje entrante recibido" at bounding box center [527, 172] width 95 height 12
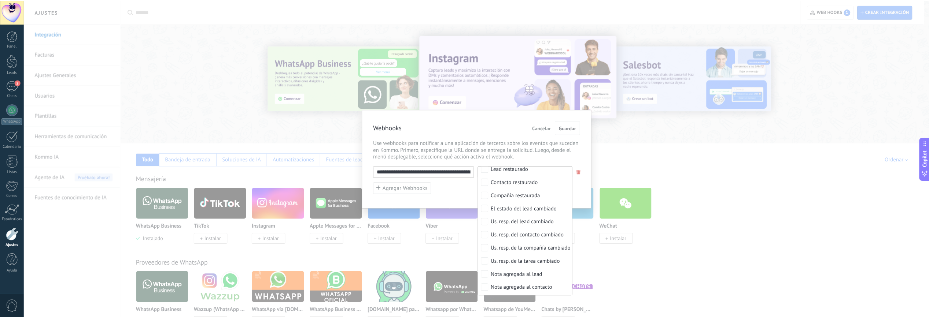
scroll to position [306, 0]
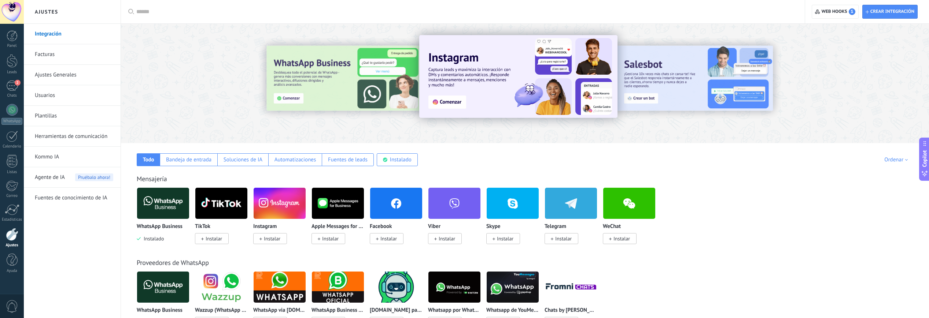
click at [692, 220] on div "WhatsApp Business Instalado TikTok Instalar Instagram Instalar Apple Messages f…" at bounding box center [529, 221] width 784 height 66
click at [398, 158] on div "Instalado" at bounding box center [401, 159] width 22 height 7
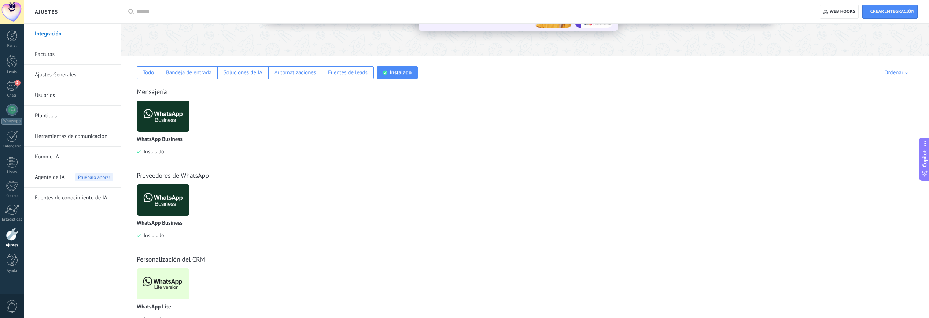
scroll to position [112, 0]
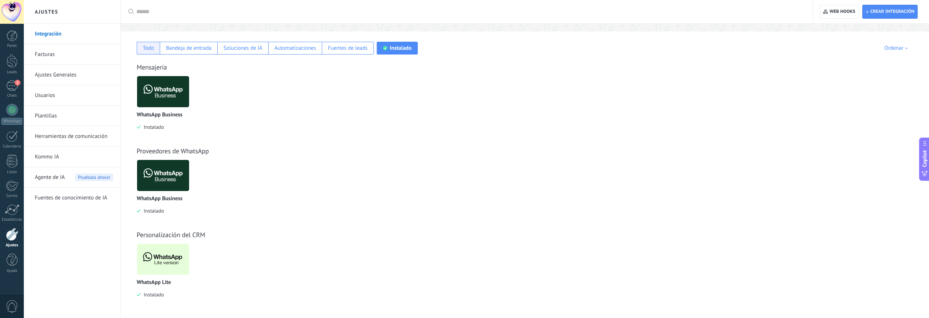
click at [150, 50] on div "Todo" at bounding box center [148, 48] width 11 height 7
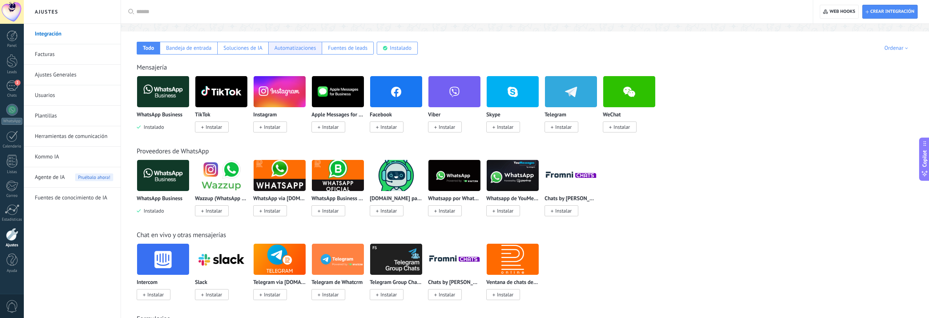
click at [289, 54] on div "Automatizaciones" at bounding box center [295, 48] width 54 height 13
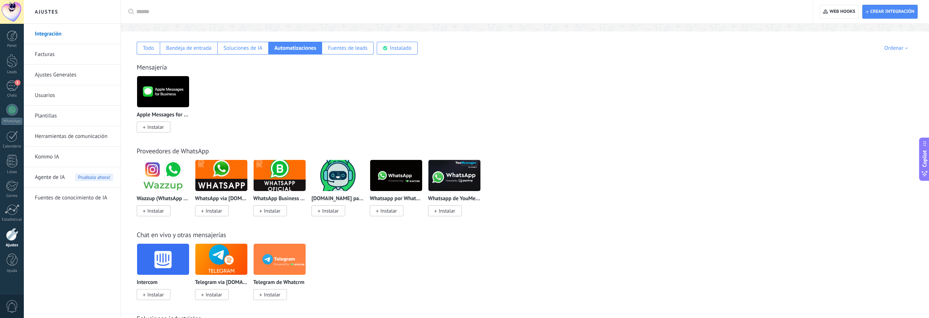
click at [429, 164] on img at bounding box center [454, 176] width 52 height 36
click at [17, 86] on div "2" at bounding box center [12, 86] width 12 height 11
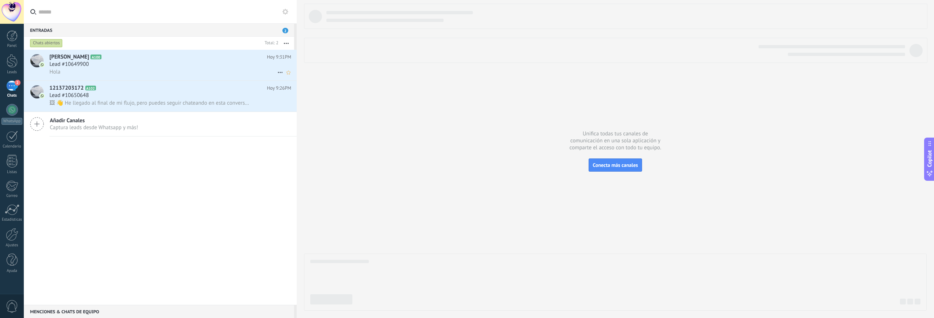
click at [230, 66] on div "Lead #10649900" at bounding box center [170, 64] width 242 height 7
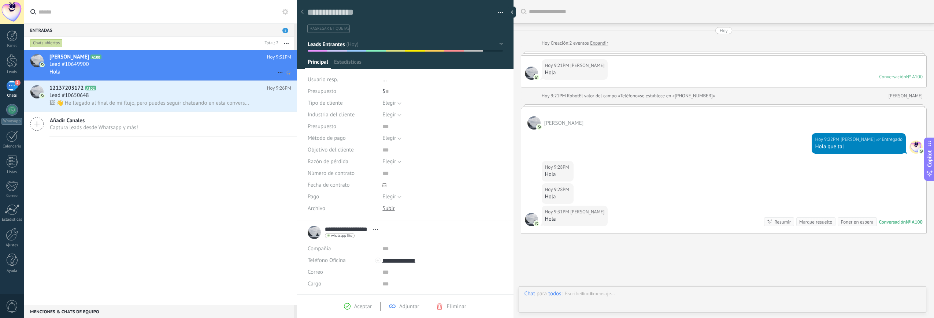
scroll to position [44, 0]
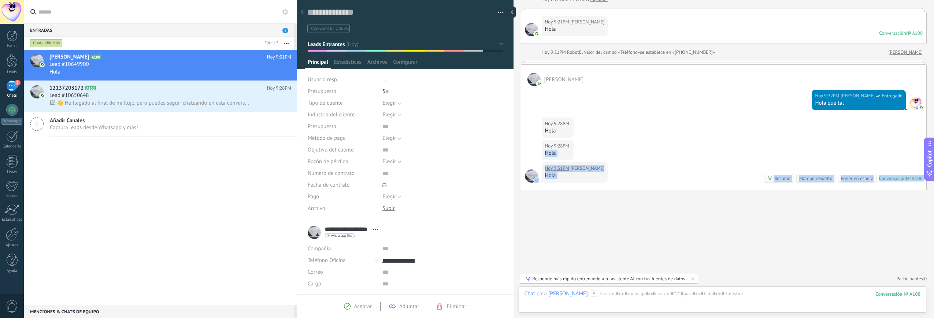
drag, startPoint x: 538, startPoint y: 152, endPoint x: 606, endPoint y: 222, distance: 96.9
click at [605, 222] on div "Buscar Carga más [PERSON_NAME] Creación: 2 eventos Expandir Hoy 9:21PM [PERSON_…" at bounding box center [724, 137] width 421 height 362
click at [611, 224] on div "Buscar Carga más [PERSON_NAME] Creación: 2 eventos Expandir Hoy 9:21PM [PERSON_…" at bounding box center [724, 137] width 421 height 362
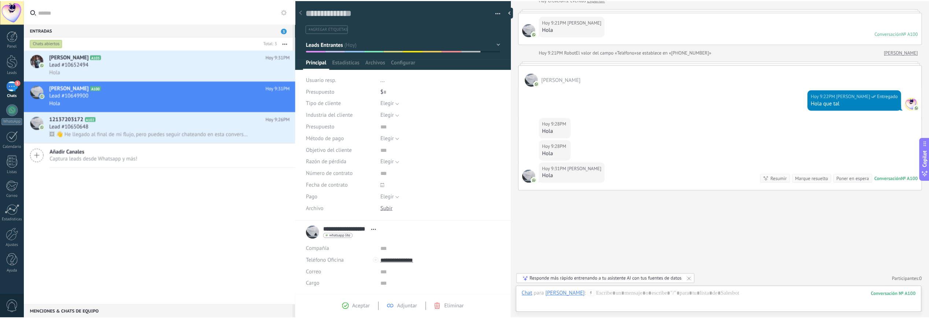
scroll to position [47, 0]
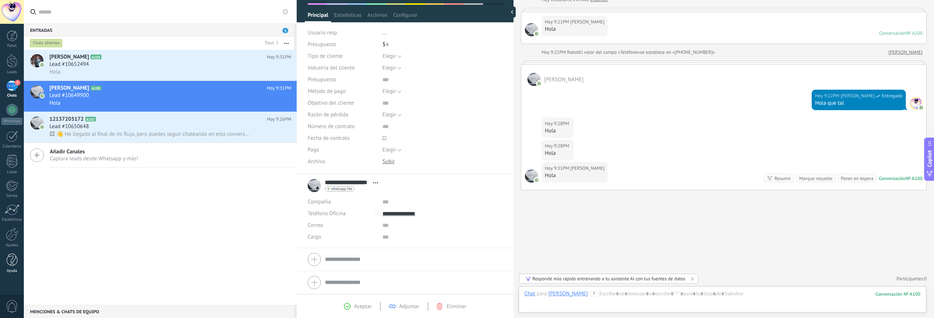
click at [11, 259] on div at bounding box center [12, 260] width 11 height 13
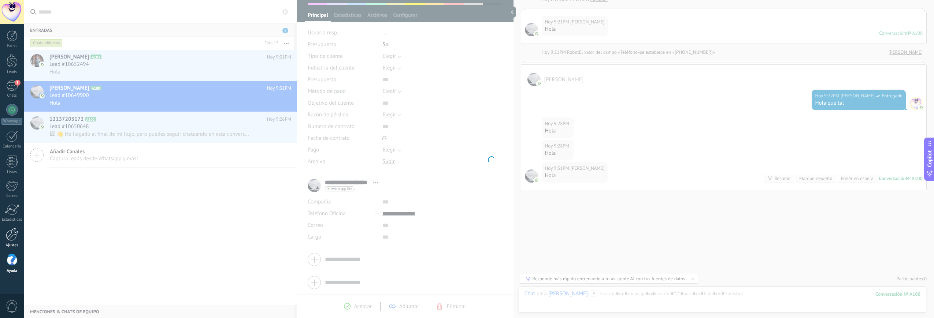
click at [13, 230] on div at bounding box center [12, 234] width 12 height 13
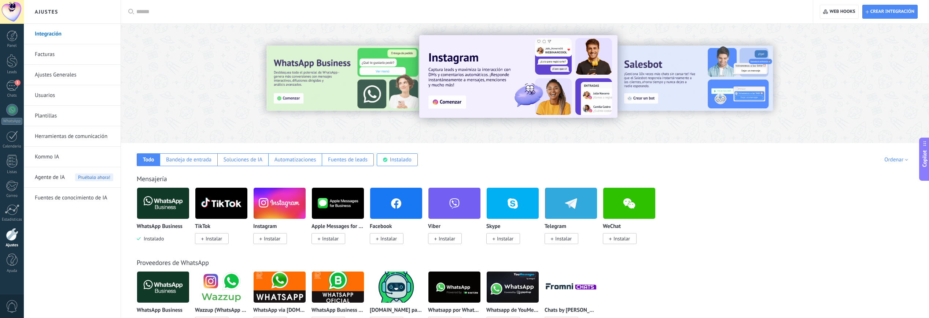
click at [13, 235] on div at bounding box center [12, 234] width 12 height 13
click at [66, 182] on div "Agente de IA Pruébalo ahora!" at bounding box center [74, 177] width 78 height 21
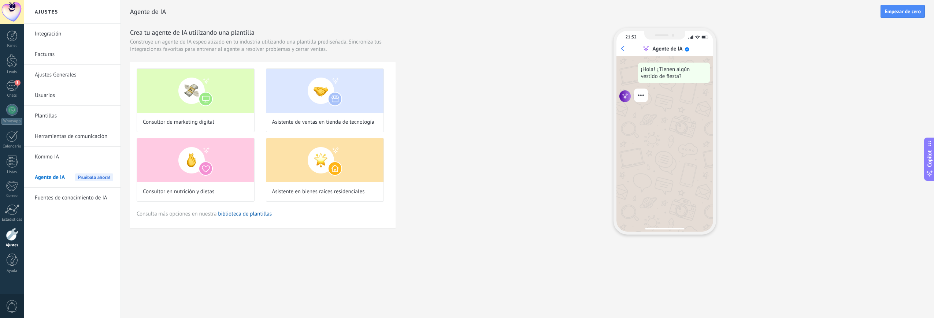
click at [49, 82] on link "Ajustes Generales" at bounding box center [74, 75] width 78 height 21
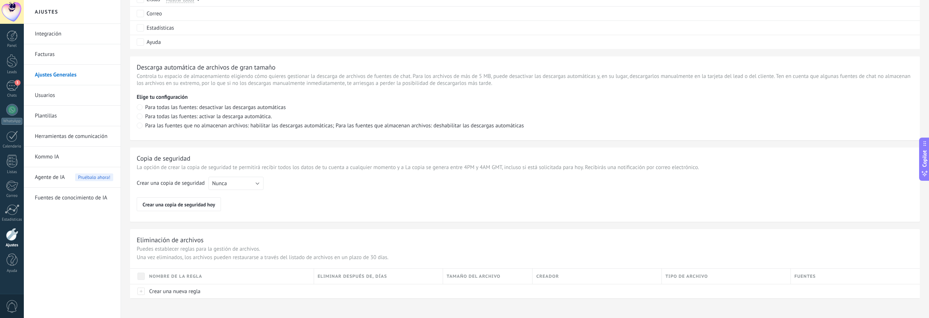
scroll to position [468, 0]
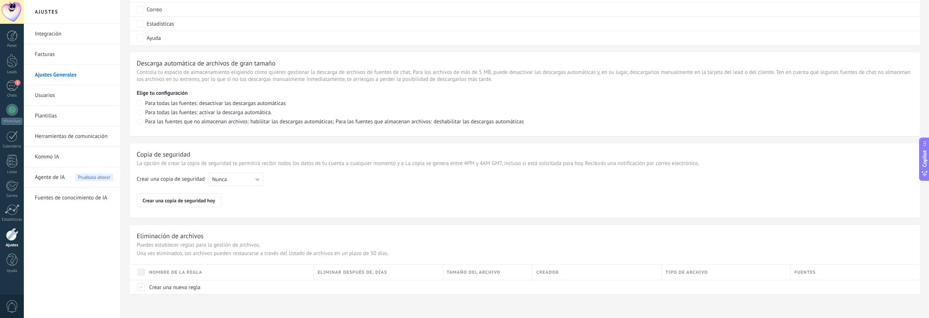
click at [53, 53] on link "Facturas" at bounding box center [74, 54] width 78 height 21
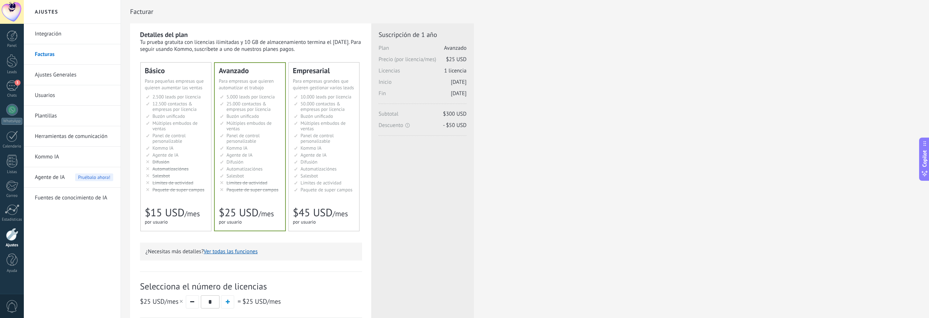
click at [195, 148] on li "Kommo AI Kommo AI Kommo IA Kommo AI Kommo IA Kommo AI Kommo AI" at bounding box center [176, 147] width 61 height 5
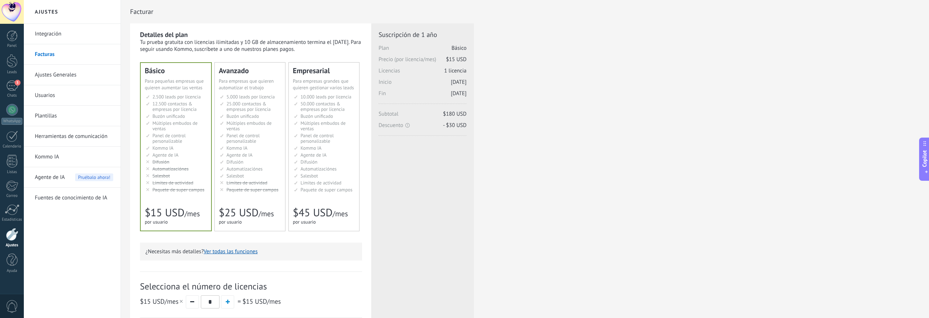
scroll to position [151, 0]
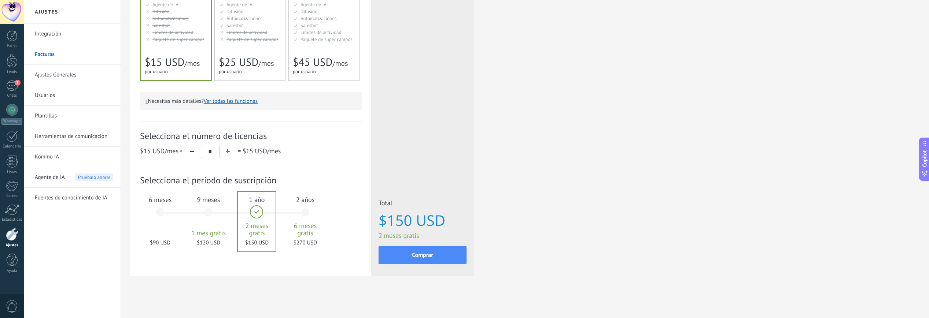
click at [155, 211] on div "6 meses $90 USD" at bounding box center [160, 216] width 40 height 52
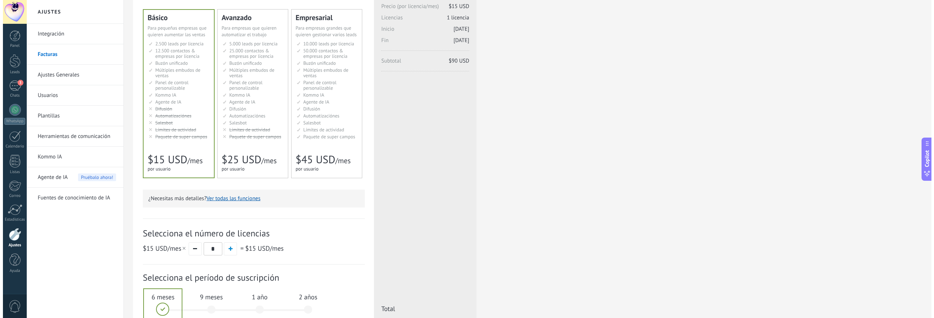
scroll to position [0, 0]
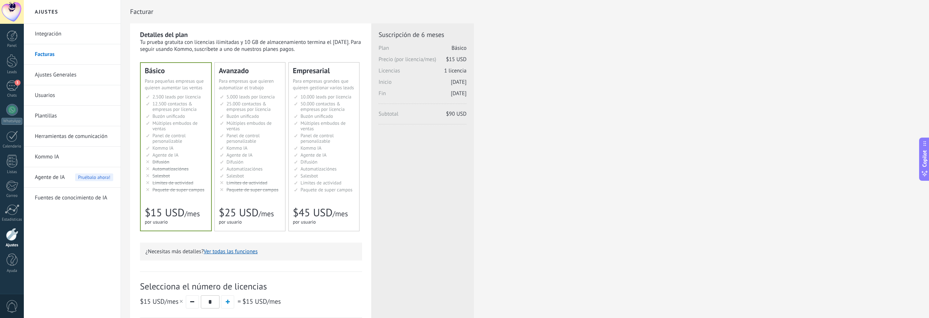
click at [43, 78] on link "Ajustes Generales" at bounding box center [74, 75] width 78 height 21
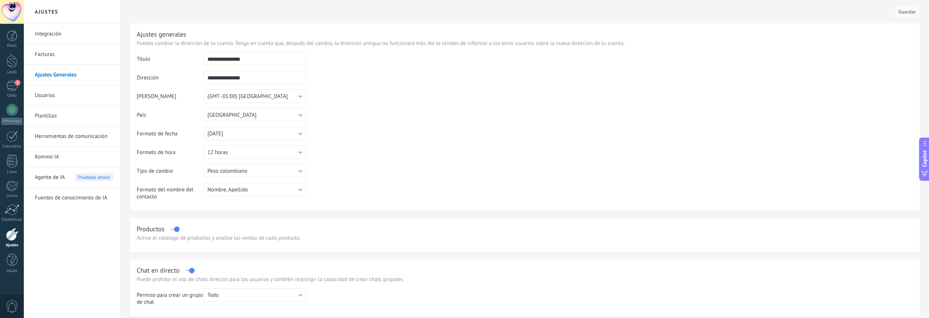
click at [52, 39] on link "Integración" at bounding box center [74, 34] width 78 height 21
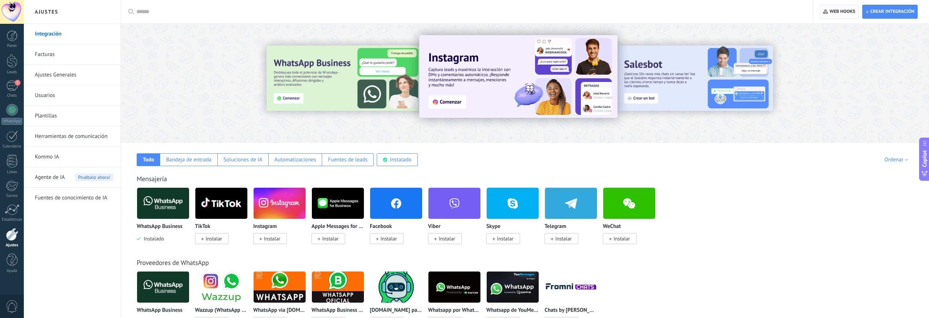
click at [832, 12] on span "Web hooks 0" at bounding box center [843, 12] width 26 height 6
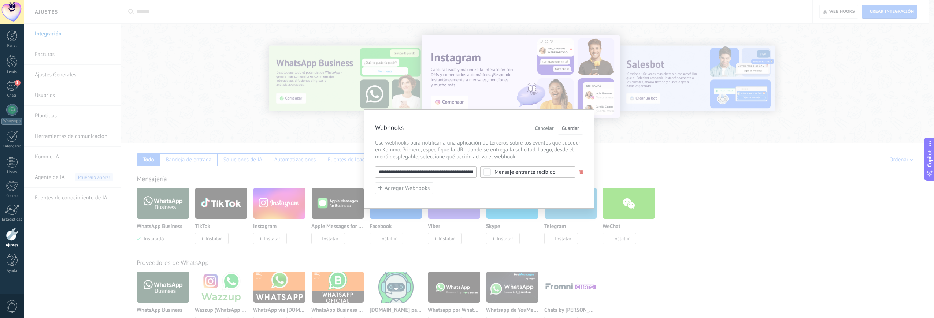
click at [524, 172] on div "Mensaje entrante recibido" at bounding box center [525, 172] width 61 height 5
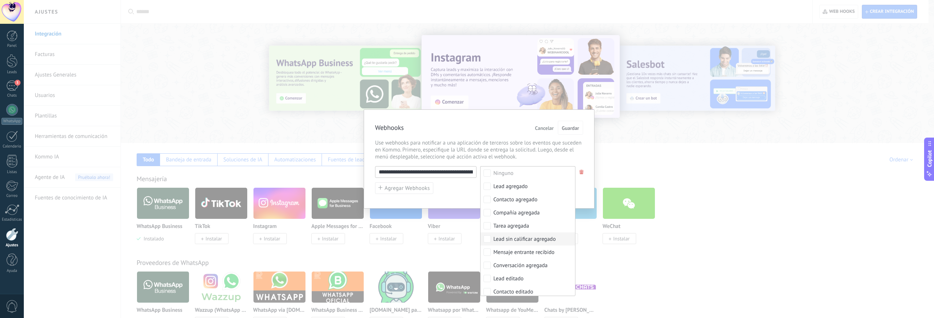
click at [505, 234] on label "Lead sin calificar agregado" at bounding box center [528, 239] width 95 height 13
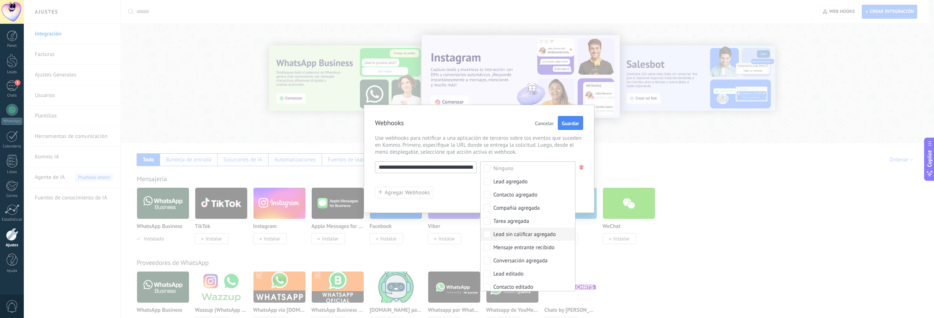
click at [523, 235] on div "Lead sin calificar agregado" at bounding box center [525, 234] width 62 height 7
click at [523, 233] on div "Lead sin calificar agregado" at bounding box center [525, 234] width 62 height 7
click at [574, 123] on span "Guardar" at bounding box center [570, 123] width 17 height 5
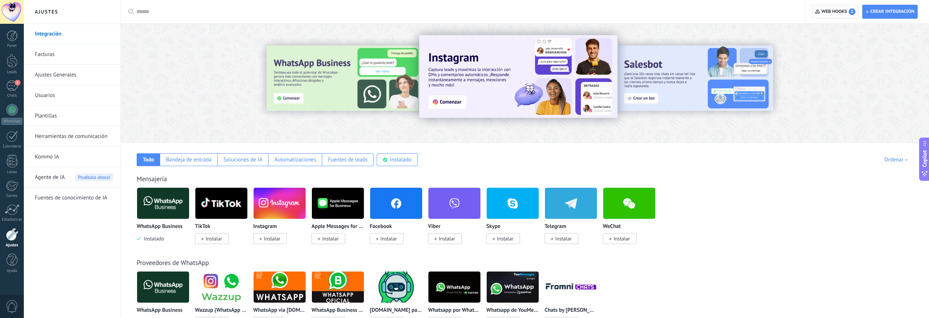
click at [848, 16] on span "Web hooks 1" at bounding box center [835, 11] width 40 height 13
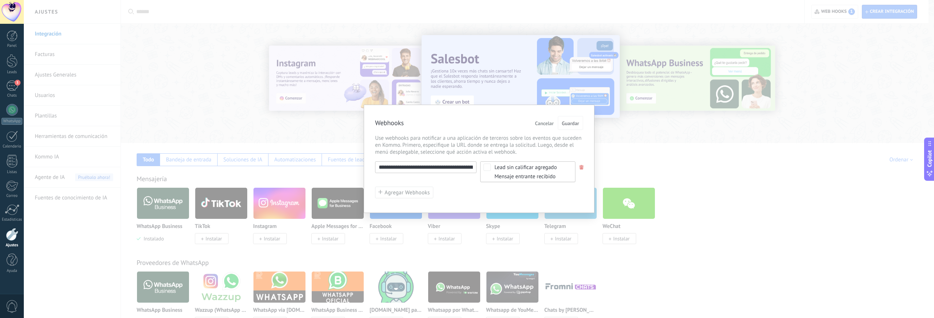
click at [84, 147] on div "**********" at bounding box center [479, 159] width 911 height 318
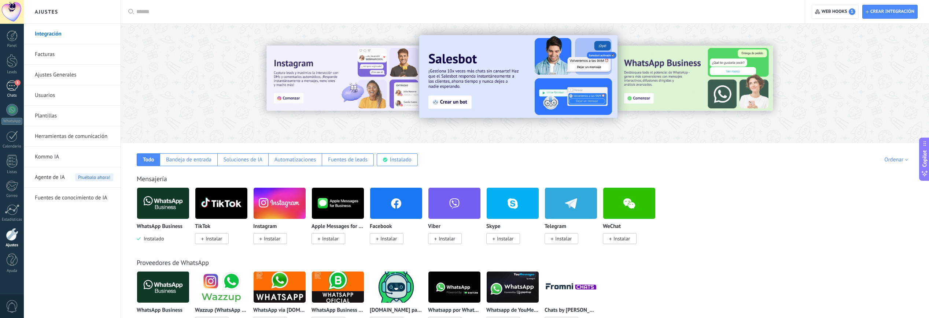
click at [8, 93] on link "3 Chats" at bounding box center [12, 90] width 24 height 18
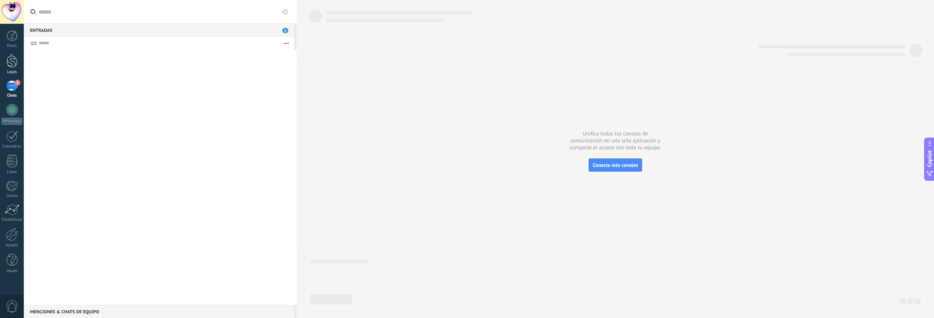
click at [5, 58] on link "Leads" at bounding box center [12, 64] width 24 height 21
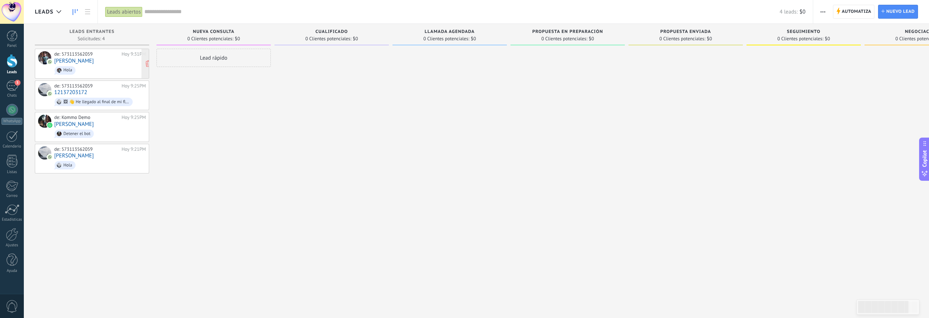
click at [132, 65] on span "Hola" at bounding box center [100, 70] width 92 height 11
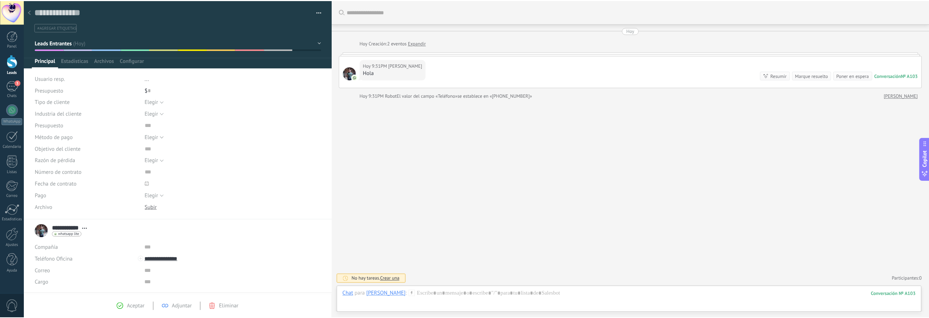
scroll to position [45, 0]
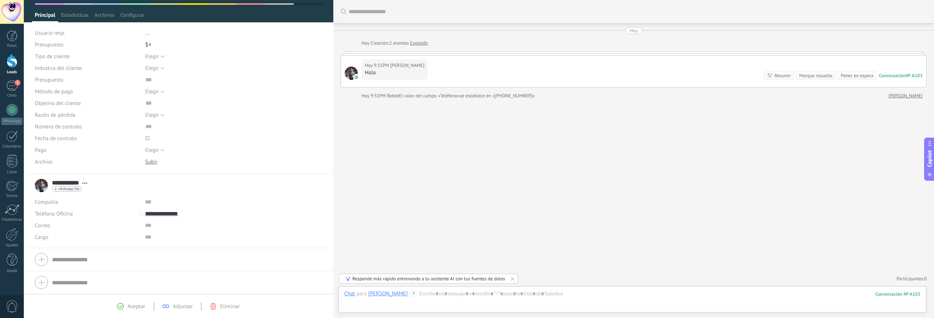
click at [228, 309] on span "Eliminar" at bounding box center [229, 306] width 19 height 7
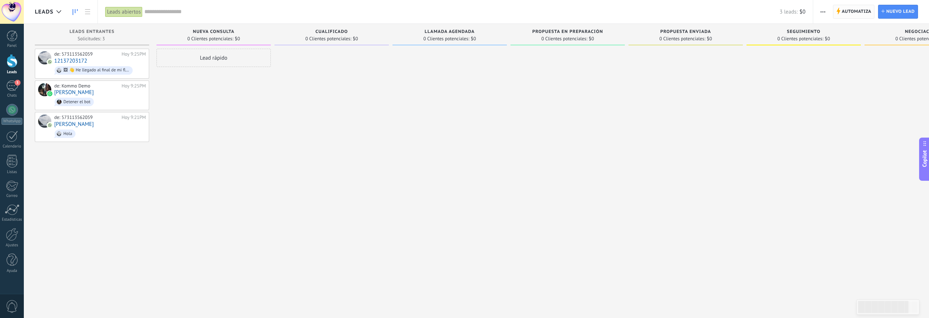
click at [869, 10] on span "Automatiza" at bounding box center [857, 11] width 30 height 13
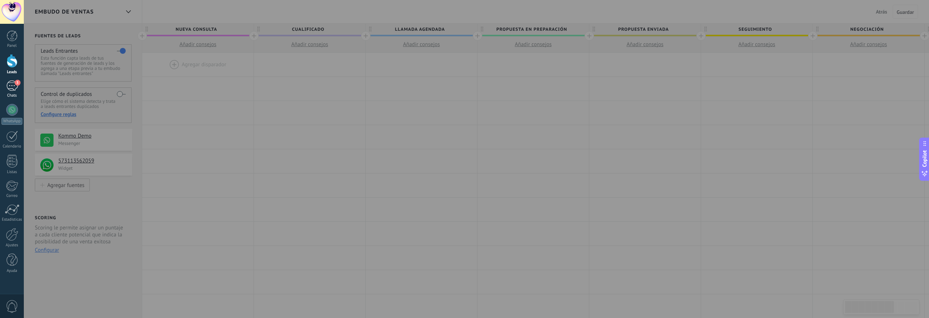
click at [13, 91] on link "3 Chats" at bounding box center [12, 90] width 24 height 18
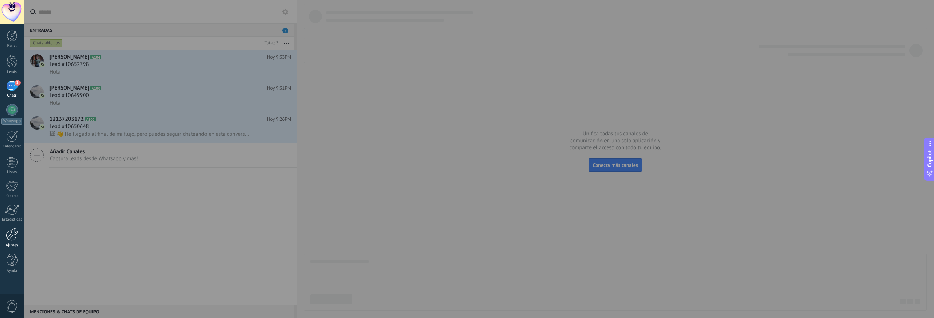
click at [16, 233] on div at bounding box center [12, 234] width 12 height 13
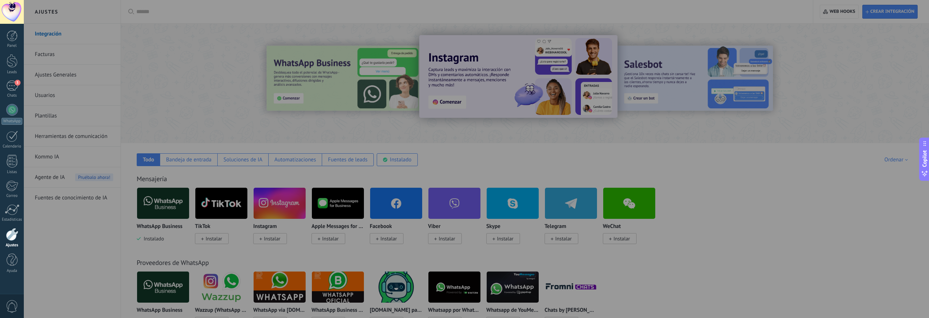
click at [68, 40] on div at bounding box center [488, 159] width 929 height 318
click at [904, 21] on div at bounding box center [488, 159] width 929 height 318
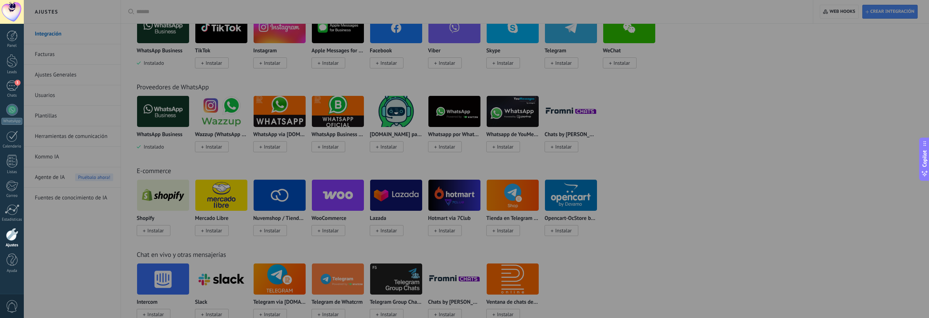
scroll to position [83, 0]
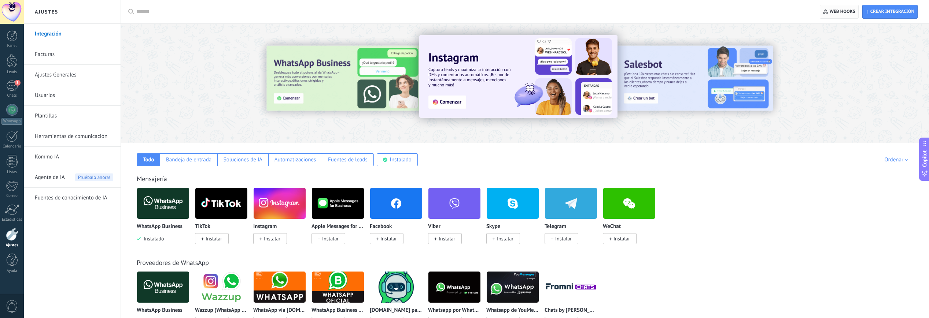
click at [850, 6] on span "Web hooks 0" at bounding box center [839, 11] width 32 height 13
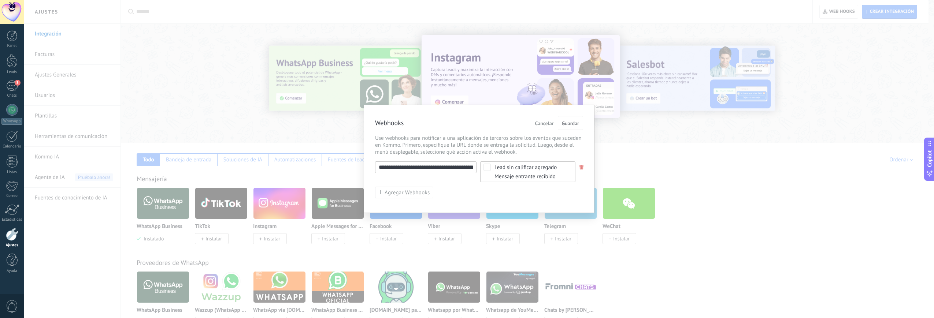
click at [451, 169] on input "**********" at bounding box center [426, 168] width 102 height 12
paste input "**********"
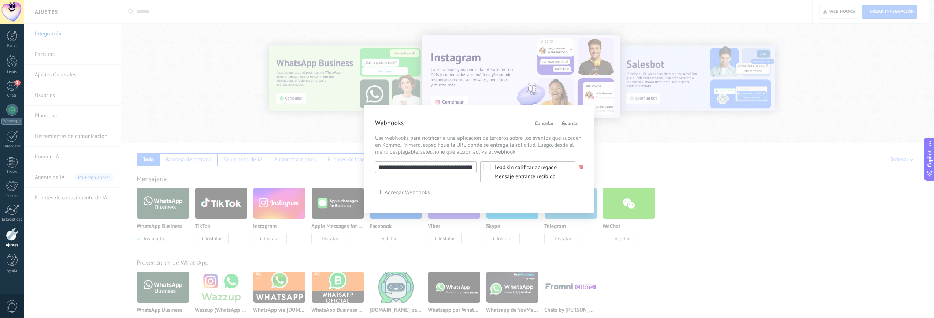
click at [452, 169] on input "**********" at bounding box center [426, 168] width 102 height 12
drag, startPoint x: 453, startPoint y: 169, endPoint x: 534, endPoint y: 183, distance: 82.2
click at [534, 183] on div "**********" at bounding box center [479, 180] width 208 height 37
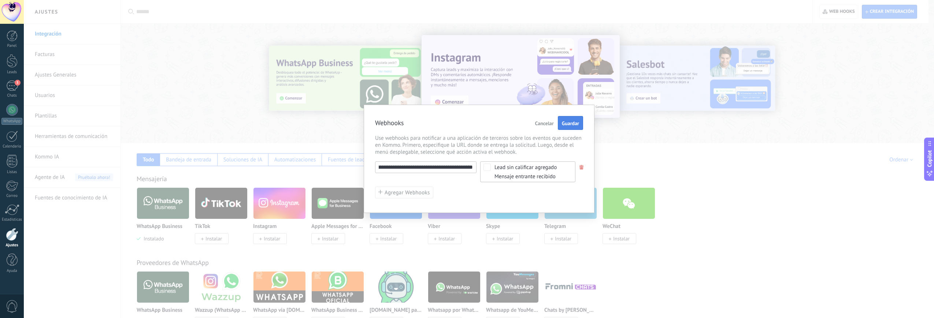
type input "**********"
click at [573, 126] on span "Guardar" at bounding box center [570, 123] width 17 height 5
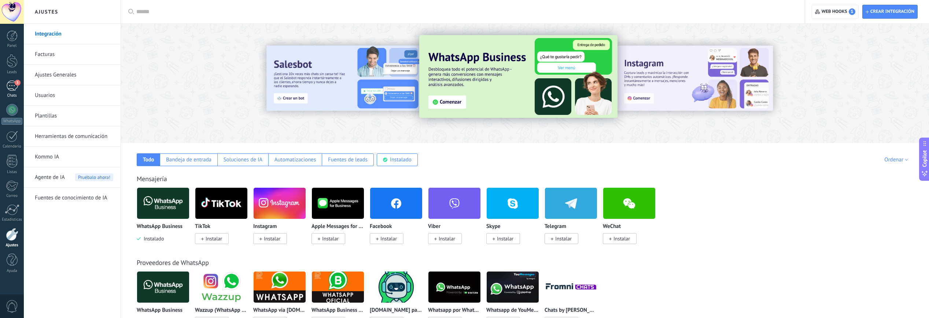
click at [8, 87] on div "3" at bounding box center [12, 86] width 12 height 11
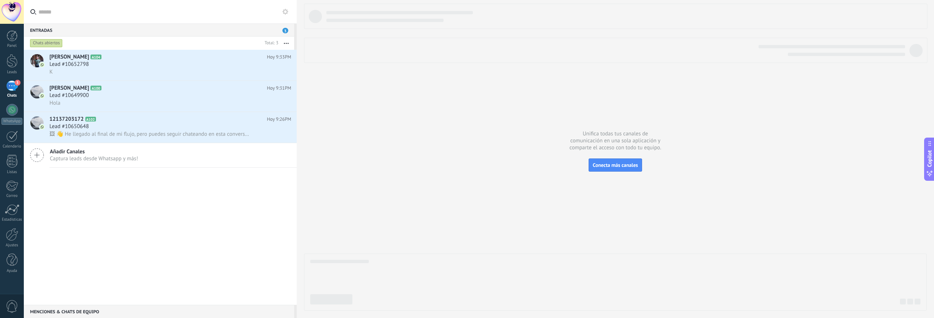
click at [12, 89] on div "3" at bounding box center [12, 86] width 12 height 11
click at [124, 65] on div "Lead #10652798" at bounding box center [170, 64] width 242 height 7
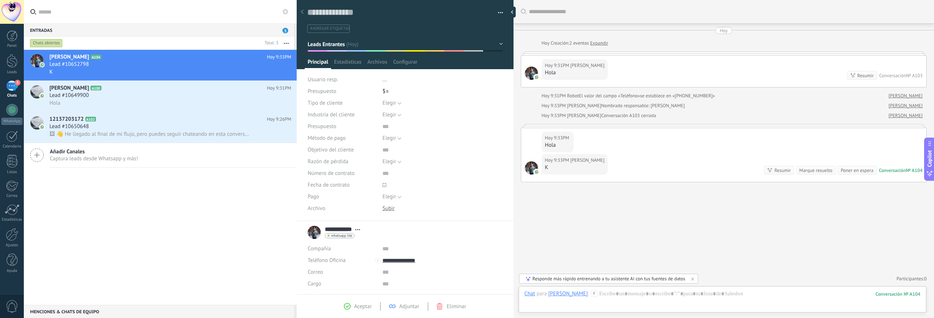
scroll to position [47, 0]
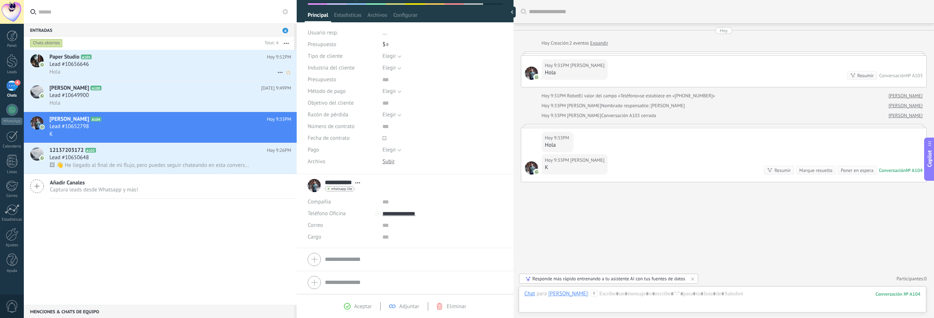
click at [134, 75] on div "Hola" at bounding box center [170, 72] width 242 height 8
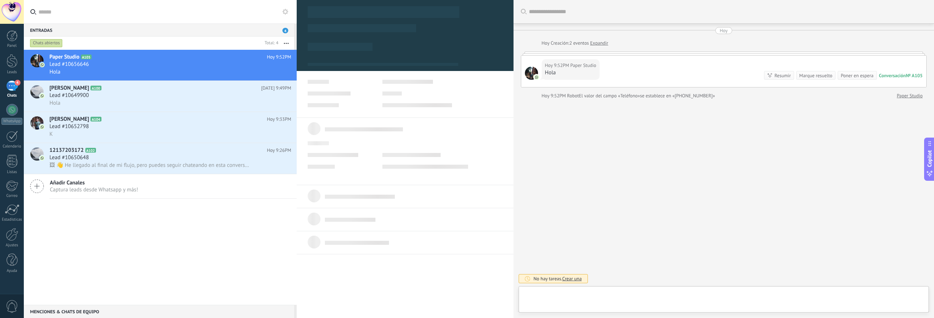
type textarea "**********"
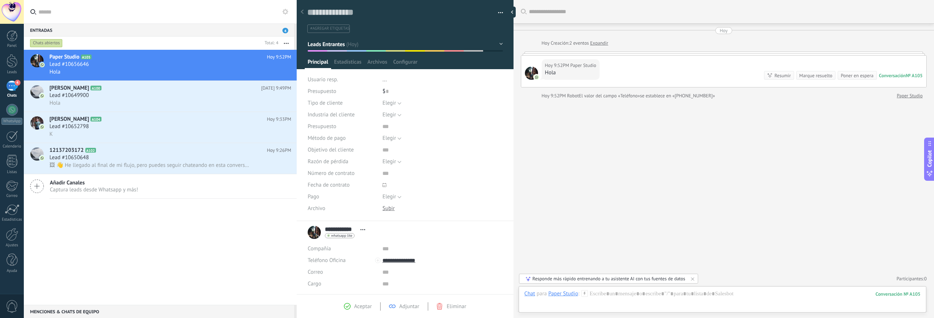
scroll to position [47, 0]
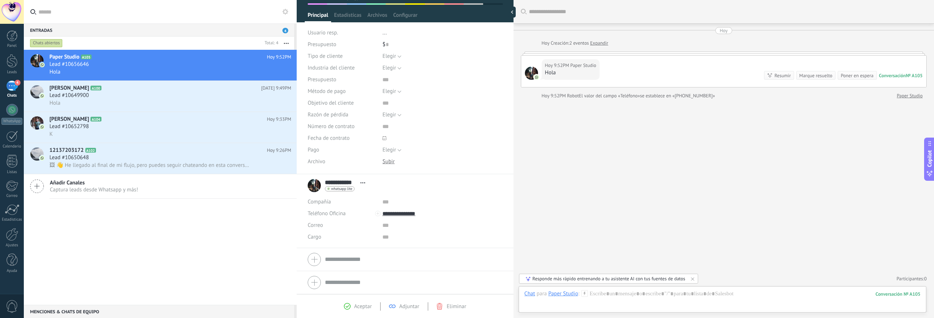
click at [15, 223] on div "Panel Leads 4 Chats WhatsApp Clientes" at bounding box center [12, 155] width 24 height 251
click at [12, 237] on div at bounding box center [12, 234] width 12 height 13
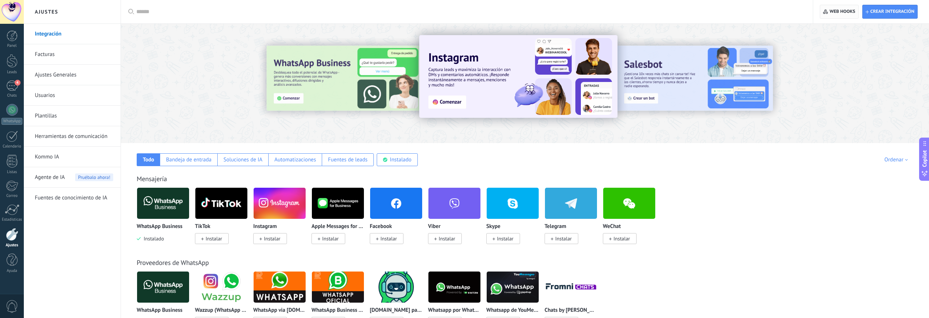
click at [824, 10] on icon "button" at bounding box center [825, 12] width 5 height 5
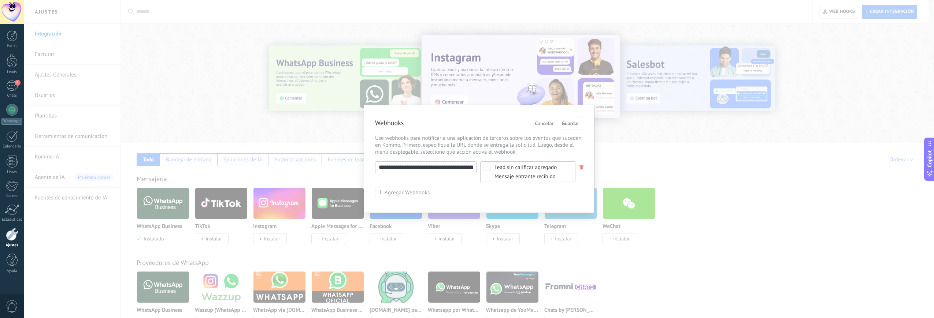
click at [586, 170] on div "**********" at bounding box center [479, 159] width 231 height 108
click at [583, 169] on span at bounding box center [582, 167] width 4 height 5
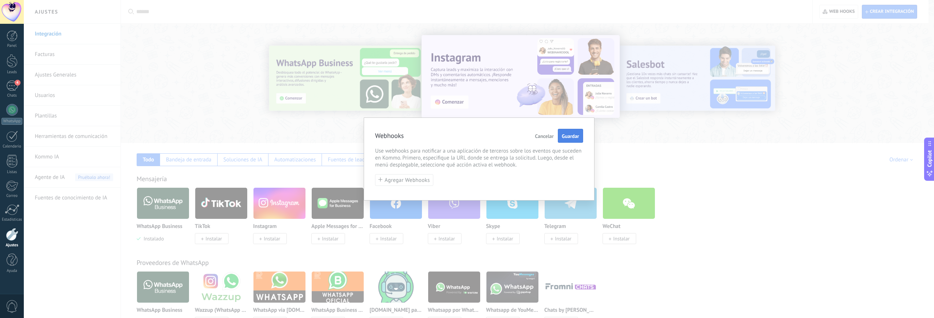
click at [576, 139] on span "Guardar" at bounding box center [570, 136] width 17 height 5
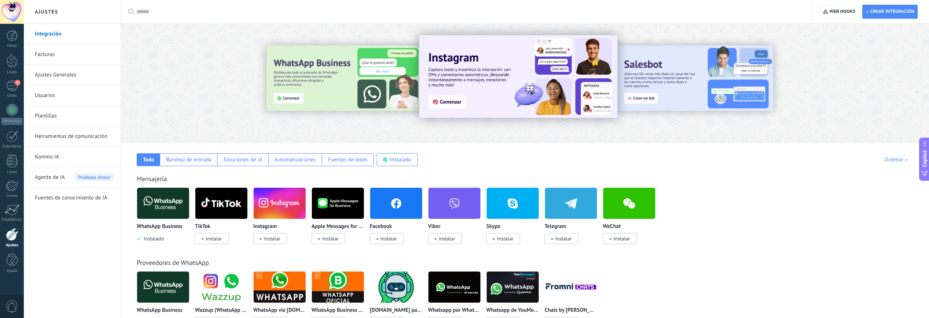
click at [159, 239] on span "Instalado" at bounding box center [152, 239] width 23 height 7
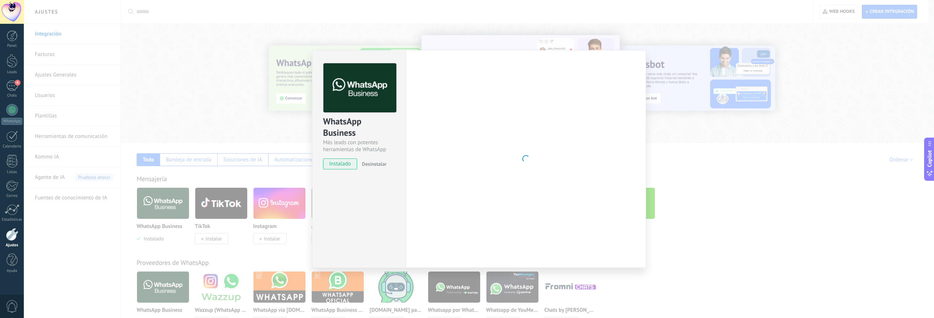
click at [378, 163] on span "Desinstalar" at bounding box center [374, 164] width 25 height 7
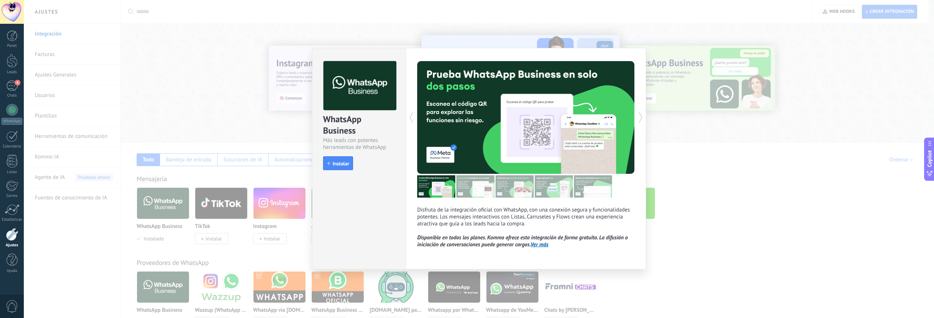
click at [141, 220] on div "WhatsApp Business Más leads con potentes herramientas de WhatsApp install Insta…" at bounding box center [479, 159] width 911 height 318
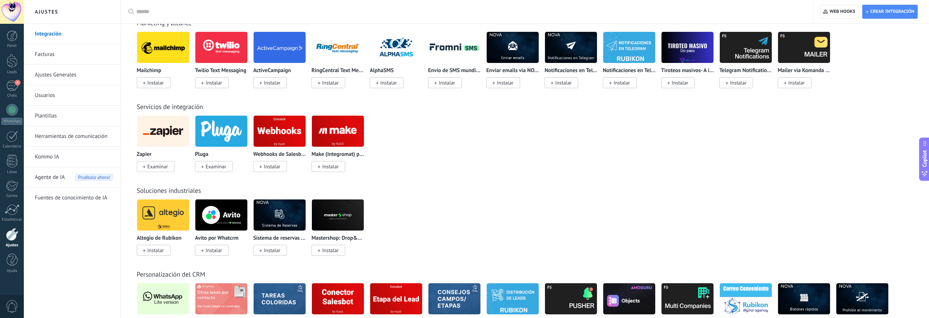
scroll to position [1023, 0]
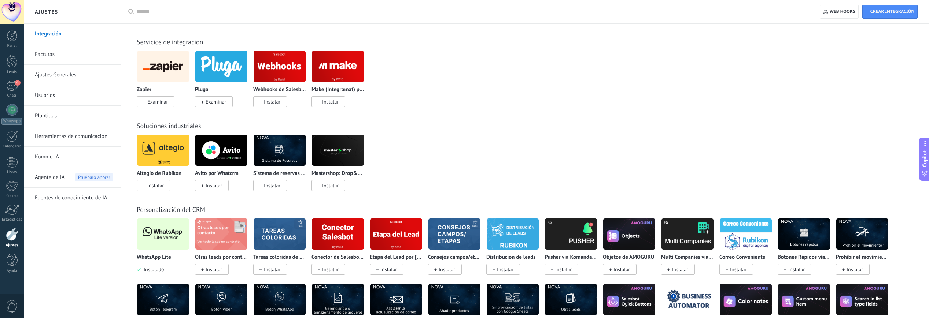
click at [155, 247] on img at bounding box center [163, 235] width 52 height 36
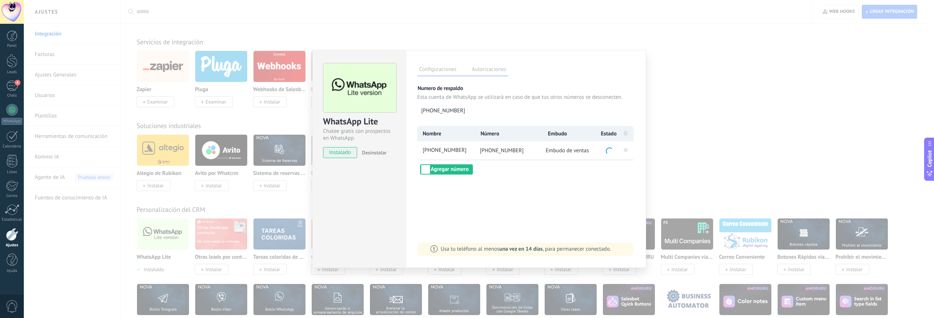
click at [384, 154] on span "Desinstalar" at bounding box center [374, 153] width 25 height 7
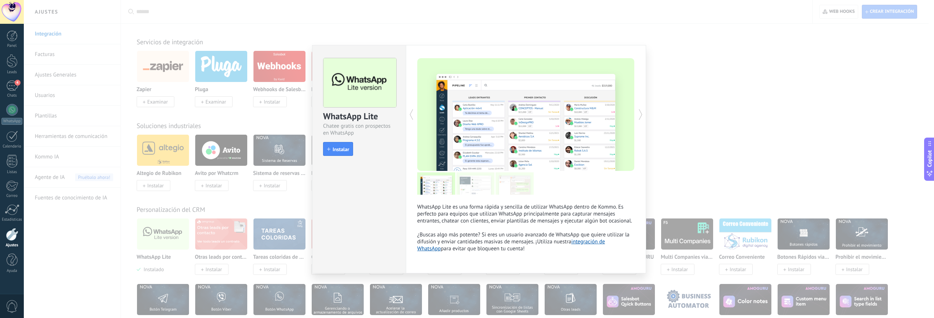
click at [760, 155] on div "WhatsApp Lite Chatee gratis con prospectos en WhatsApp install Instalar WhatsAp…" at bounding box center [479, 159] width 911 height 318
